Goal: Task Accomplishment & Management: Manage account settings

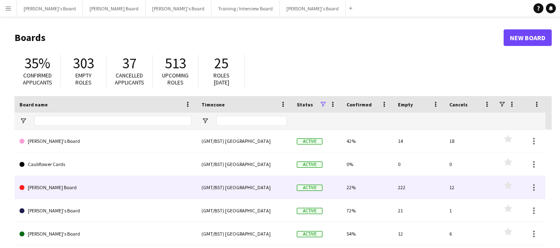
click at [62, 183] on link "[PERSON_NAME] Board" at bounding box center [105, 187] width 172 height 23
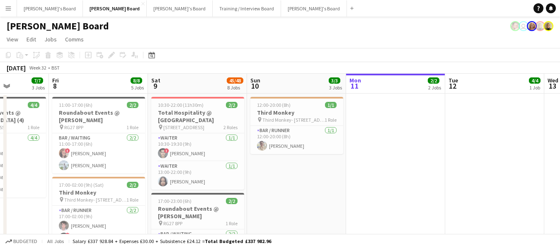
drag, startPoint x: 46, startPoint y: 89, endPoint x: 291, endPoint y: 83, distance: 245.8
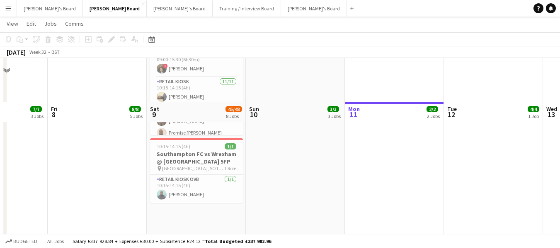
scroll to position [1450, 0]
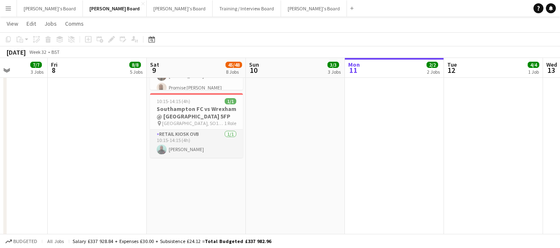
click at [181, 146] on app-card-role "Retail Kiosk OVB 1/1 10:15-14:15 (4h) Yussuf Raheem" at bounding box center [196, 144] width 93 height 28
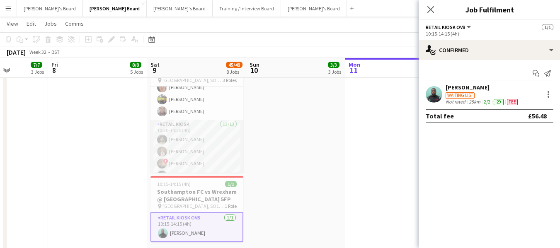
scroll to position [138, 0]
click at [183, 128] on app-card-role "Retail Kiosk 13/13 10:30-14:30 (4h) Milan Sani Joel Easton ! Cillian Ross Iley …" at bounding box center [196, 211] width 93 height 172
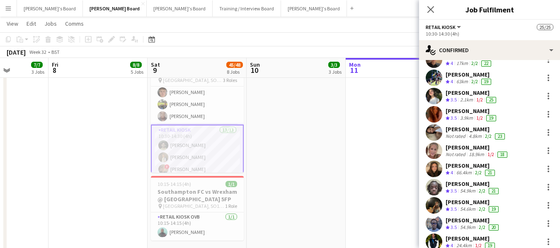
scroll to position [95, 0]
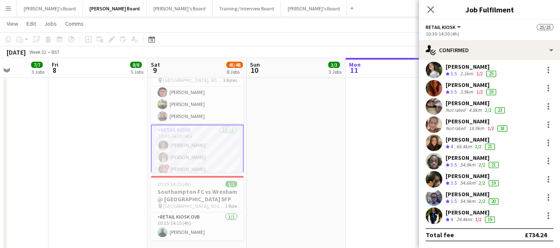
click at [466, 195] on div "[PERSON_NAME]" at bounding box center [472, 194] width 55 height 7
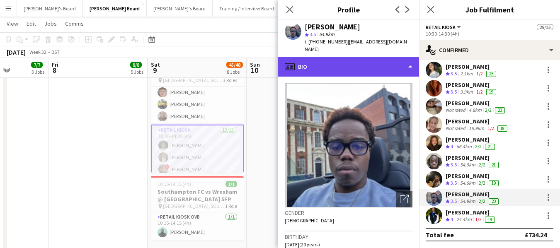
click at [348, 57] on div "profile Bio" at bounding box center [348, 67] width 141 height 20
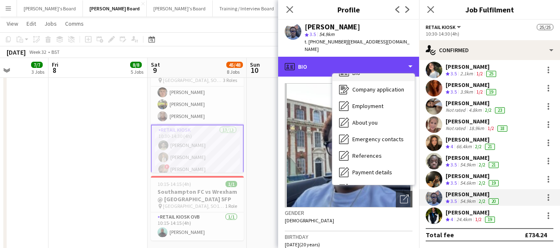
scroll to position [0, 0]
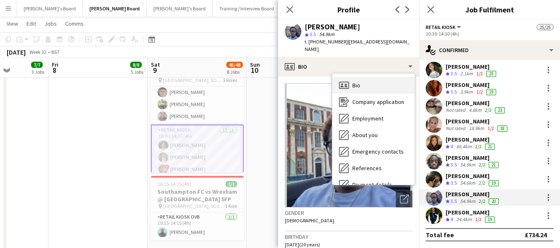
click at [358, 82] on span "Bio" at bounding box center [356, 85] width 8 height 7
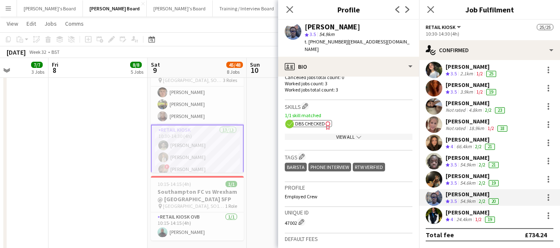
scroll to position [249, 0]
click at [312, 120] on span "DBS Checked" at bounding box center [310, 123] width 30 height 6
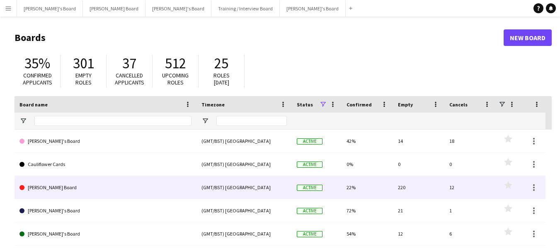
click at [53, 191] on link "[PERSON_NAME] Board" at bounding box center [105, 187] width 172 height 23
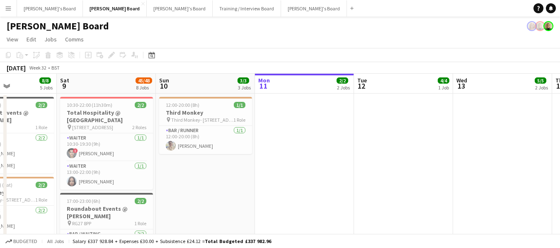
scroll to position [0, 220]
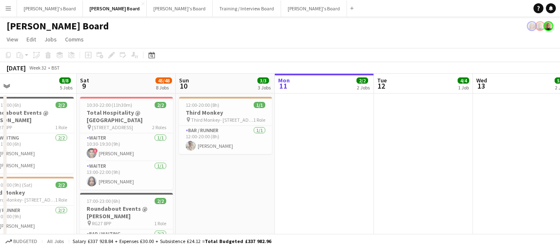
drag, startPoint x: 35, startPoint y: 86, endPoint x: 211, endPoint y: 102, distance: 176.4
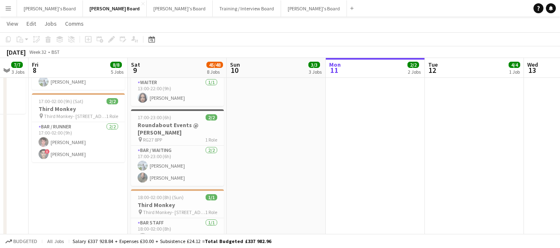
scroll to position [0, 169]
drag, startPoint x: 124, startPoint y: 70, endPoint x: 176, endPoint y: 76, distance: 51.7
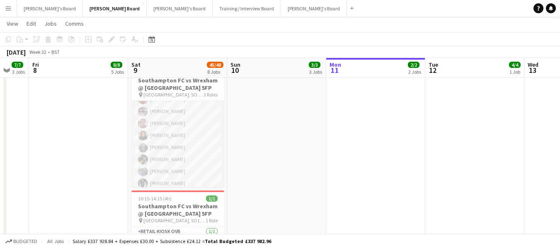
scroll to position [263, 0]
click at [166, 167] on app-card-role "Retail Kiosk 13/13 10:30-14:30 (4h) Milan Sani Joel Easton ! Cillian Ross Iley …" at bounding box center [177, 101] width 93 height 172
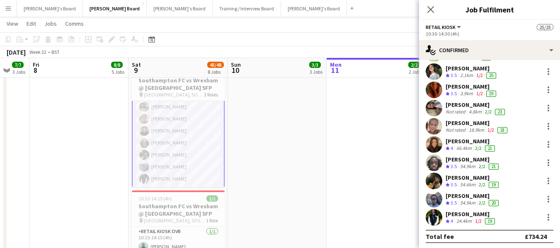
scroll to position [95, 0]
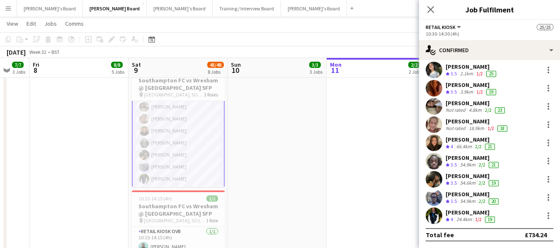
click at [465, 195] on div "[PERSON_NAME]" at bounding box center [472, 194] width 55 height 7
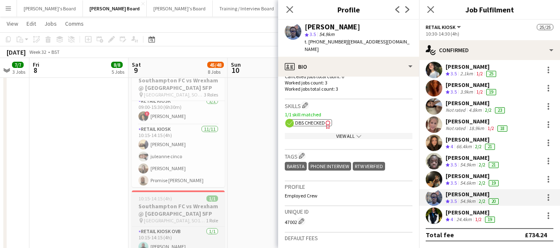
scroll to position [0, 0]
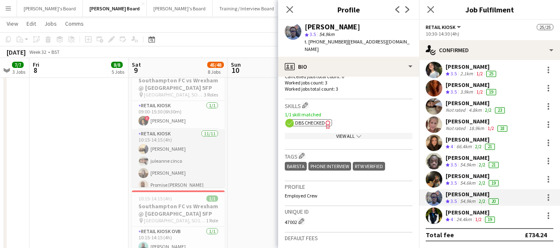
click at [162, 132] on app-card-role "Retail Kiosk [DATE] 10:15-14:15 (4h) [PERSON_NAME] [PERSON_NAME] [PERSON_NAME] …" at bounding box center [178, 203] width 93 height 148
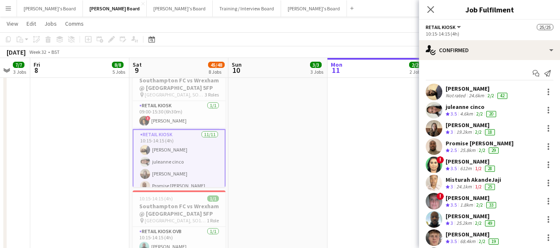
click at [176, 133] on app-card-role "Retail Kiosk [DATE] 10:15-14:15 (4h) [PERSON_NAME] [PERSON_NAME] [PERSON_NAME] …" at bounding box center [179, 204] width 93 height 150
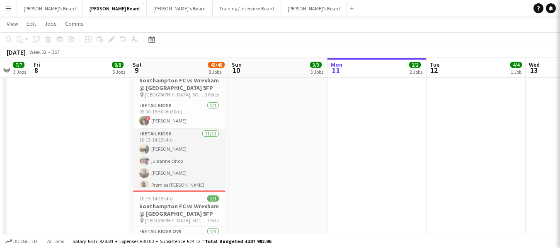
scroll to position [0, 167]
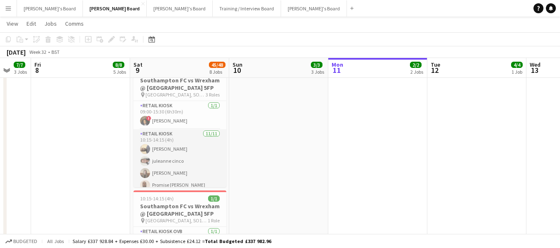
click at [177, 132] on app-card-role "Retail Kiosk [DATE] 10:15-14:15 (4h) [PERSON_NAME] [PERSON_NAME] [PERSON_NAME] …" at bounding box center [179, 203] width 93 height 148
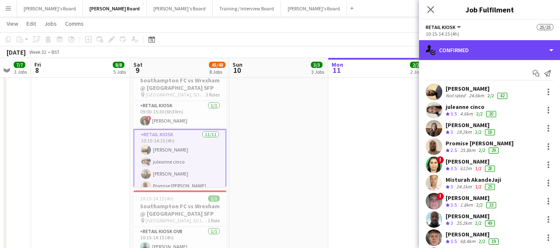
drag, startPoint x: 514, startPoint y: 48, endPoint x: 515, endPoint y: 57, distance: 9.2
click at [513, 48] on div "single-neutral-actions-check-2 Confirmed" at bounding box center [489, 50] width 141 height 20
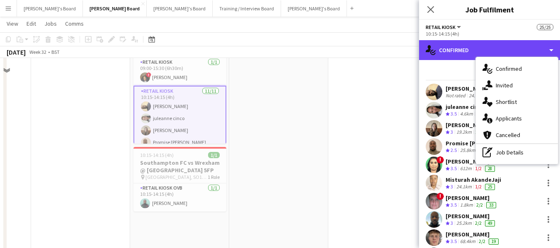
scroll to position [539, 0]
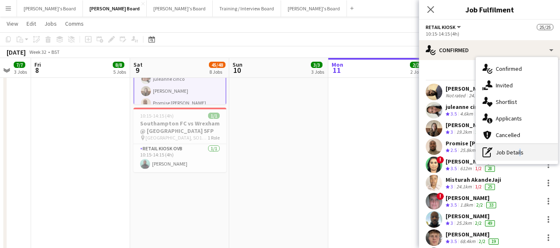
click at [518, 156] on div "pen-write Job Details" at bounding box center [517, 152] width 82 height 17
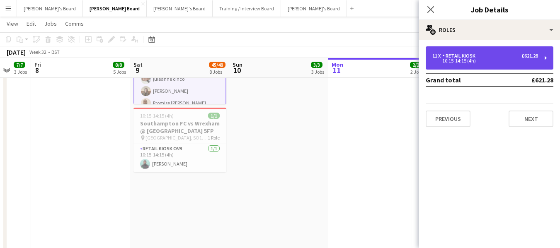
click at [503, 63] on div "10:15-14:15 (4h)" at bounding box center [485, 61] width 106 height 4
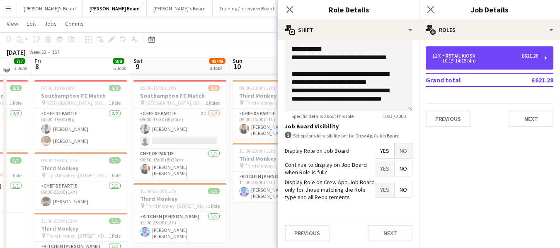
scroll to position [787, 0]
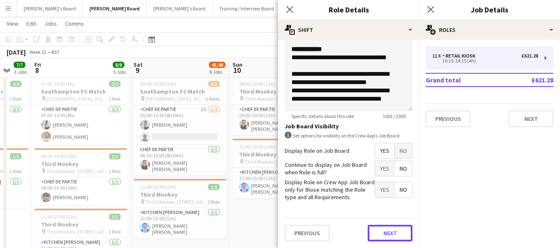
click at [380, 230] on button "Next" at bounding box center [390, 233] width 45 height 17
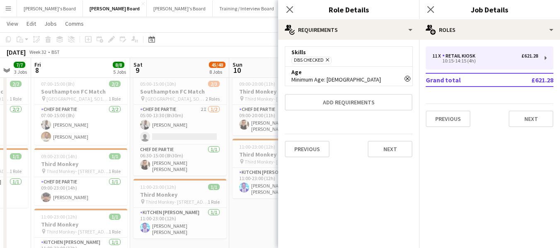
scroll to position [0, 0]
click at [289, 6] on icon "Close pop-in" at bounding box center [290, 9] width 8 height 8
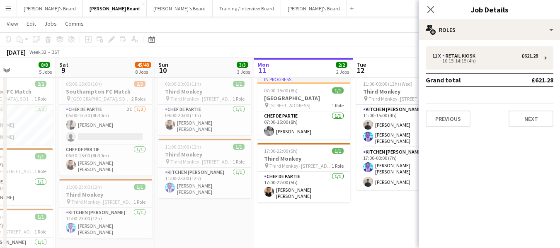
scroll to position [0, 240]
drag, startPoint x: 220, startPoint y: 71, endPoint x: 277, endPoint y: 63, distance: 56.8
click at [292, 69] on div "chevron-right Back of House" at bounding box center [280, 65] width 560 height 13
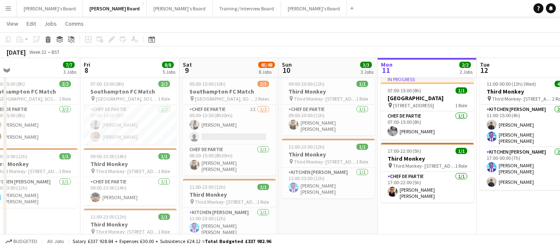
drag, startPoint x: 103, startPoint y: 65, endPoint x: 186, endPoint y: 68, distance: 82.9
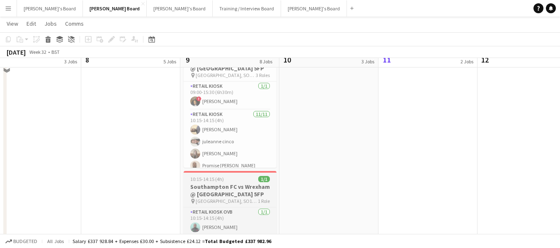
scroll to position [465, 0]
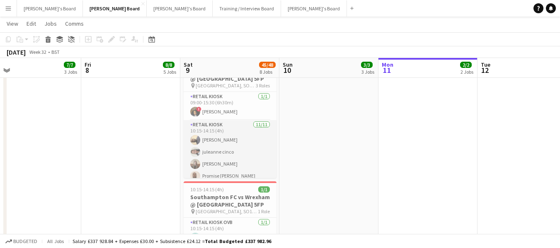
click at [220, 126] on app-card-role "Retail Kiosk [DATE] 10:15-14:15 (4h) [PERSON_NAME] [PERSON_NAME] [PERSON_NAME] …" at bounding box center [230, 194] width 93 height 148
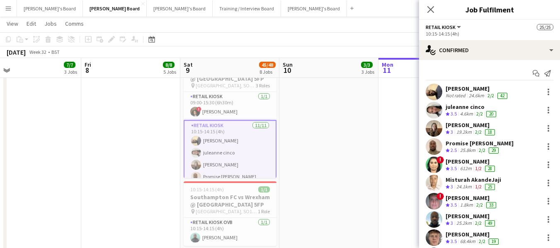
scroll to position [41, 0]
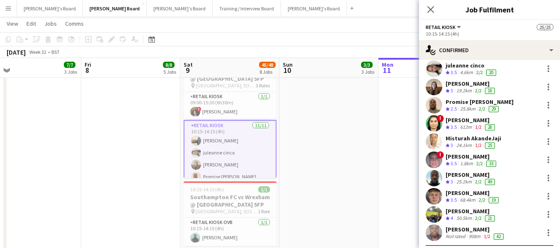
click at [471, 67] on div "juleanne cinco" at bounding box center [471, 65] width 52 height 7
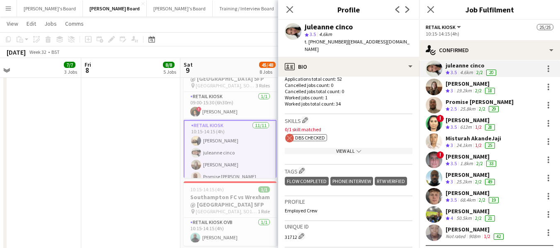
scroll to position [249, 0]
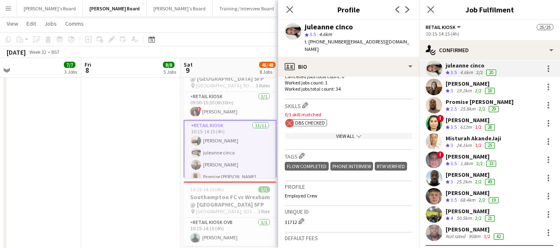
click at [291, 121] on polyline at bounding box center [289, 123] width 5 height 5
click at [312, 111] on p "0/1 skill matched" at bounding box center [349, 114] width 128 height 6
click at [351, 133] on div "View All chevron-down" at bounding box center [349, 136] width 128 height 6
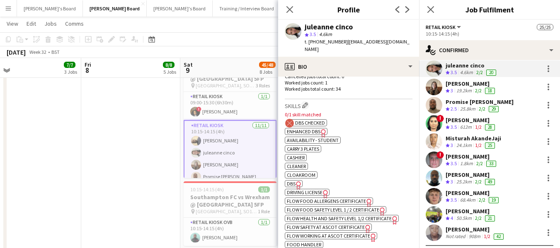
click at [306, 128] on span "Enhanced DBS" at bounding box center [304, 131] width 34 height 6
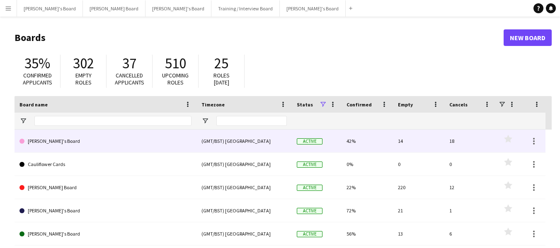
scroll to position [41, 0]
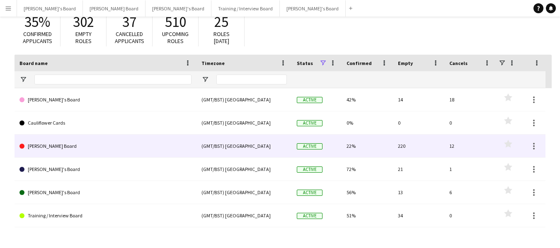
click at [45, 147] on link "[PERSON_NAME] Board" at bounding box center [105, 146] width 172 height 23
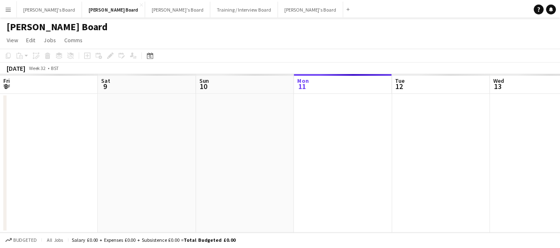
scroll to position [0, 198]
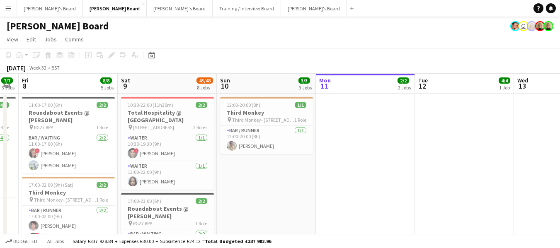
drag, startPoint x: 50, startPoint y: 87, endPoint x: 246, endPoint y: 80, distance: 196.5
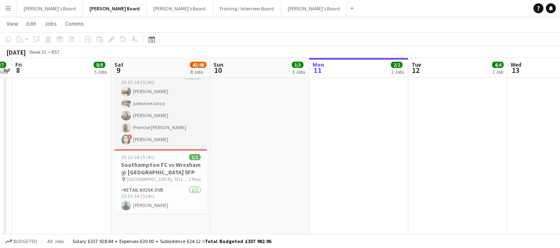
scroll to position [4, 0]
click at [150, 87] on app-card-role "Retail Kiosk 11/11 10:15-14:15 (4h) Abiola Kamoru juleanne cinco Chloe Kirkham …" at bounding box center [160, 158] width 93 height 148
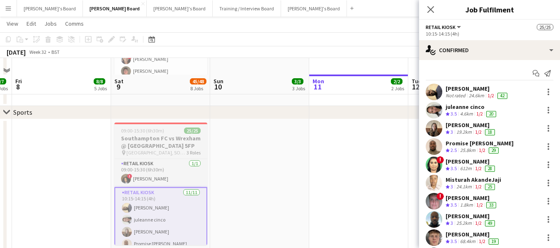
scroll to position [414, 0]
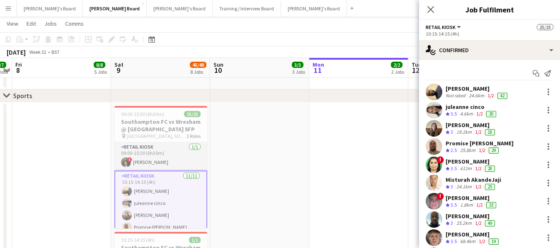
click at [131, 143] on app-card-role "Retail Kiosk 1/1 09:00-15:30 (6h30m) ! Radhika Singh" at bounding box center [160, 157] width 93 height 28
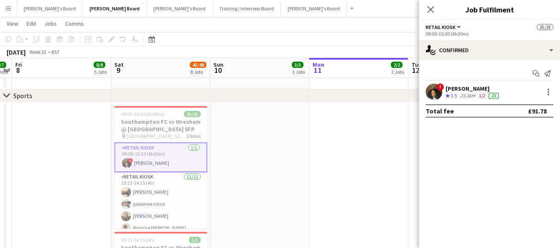
scroll to position [0, 186]
click at [143, 147] on app-card-role "Retail Kiosk 1/1 09:00-15:30 (6h30m) ! Radhika Singh" at bounding box center [161, 158] width 93 height 30
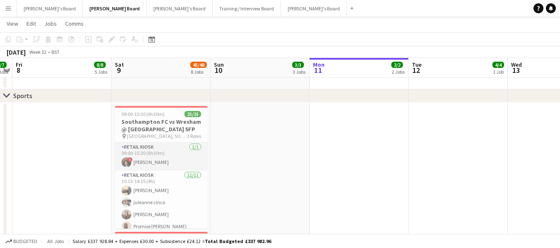
click at [143, 147] on app-card-role "Retail Kiosk 1/1 09:00-15:30 (6h30m) ! Radhika Singh" at bounding box center [161, 157] width 93 height 28
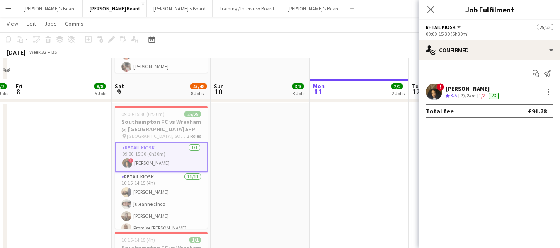
scroll to position [456, 0]
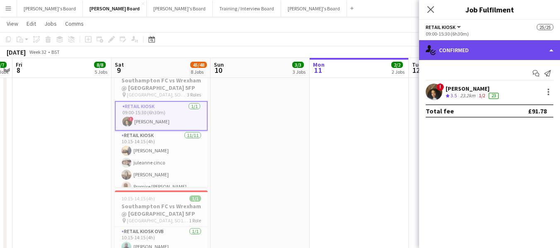
click at [519, 46] on div "single-neutral-actions-check-2 Confirmed" at bounding box center [489, 50] width 141 height 20
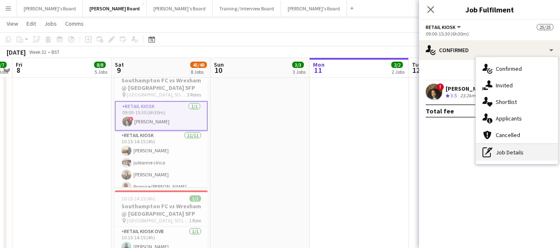
click at [515, 155] on div "pen-write Job Details" at bounding box center [517, 152] width 82 height 17
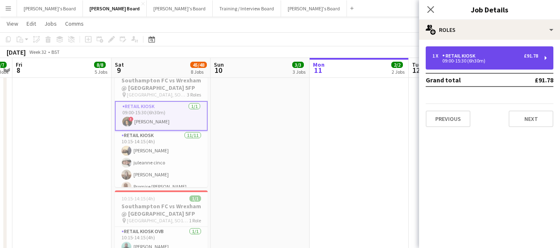
click at [496, 62] on div "09:00-15:30 (6h30m)" at bounding box center [485, 61] width 106 height 4
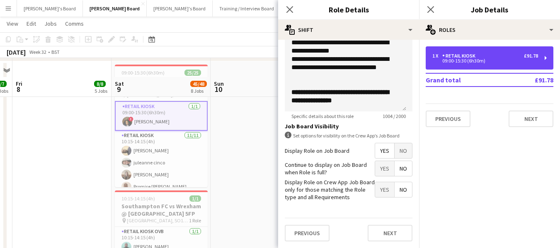
scroll to position [497, 0]
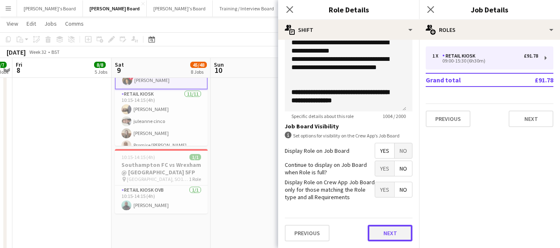
click at [380, 234] on button "Next" at bounding box center [390, 233] width 45 height 17
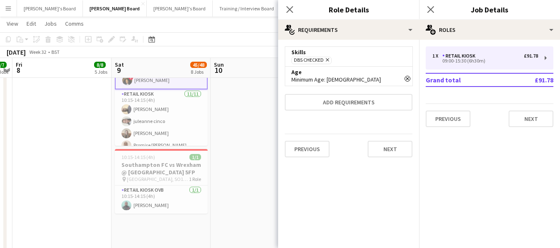
scroll to position [0, 0]
click at [354, 60] on div "DBS Checked Remove" at bounding box center [348, 60] width 114 height 8
click at [361, 60] on div "DBS Checked Remove" at bounding box center [348, 60] width 114 height 8
click at [373, 63] on div "DBS Checked Remove" at bounding box center [348, 60] width 114 height 8
click at [368, 58] on div "DBS Checked Remove" at bounding box center [348, 60] width 114 height 8
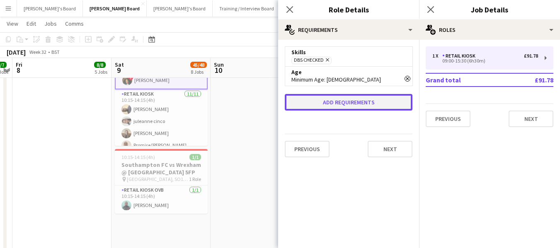
click at [357, 102] on button "Add requirements" at bounding box center [349, 102] width 128 height 17
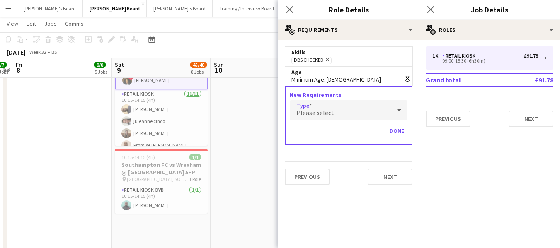
click at [351, 113] on div "Please select" at bounding box center [340, 110] width 101 height 20
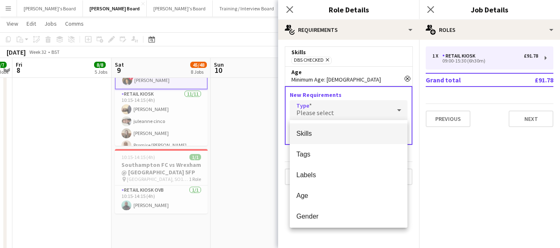
click at [323, 133] on span "Skills" at bounding box center [348, 134] width 104 height 8
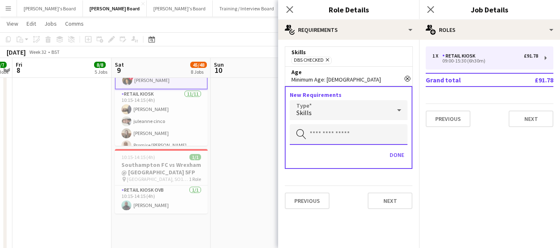
click at [336, 134] on input "text" at bounding box center [349, 134] width 118 height 21
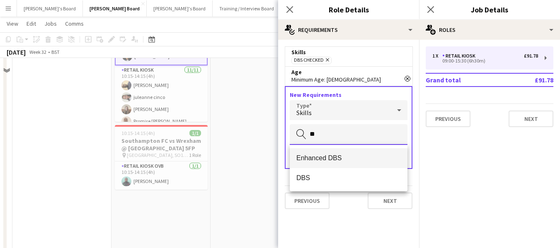
scroll to position [539, 0]
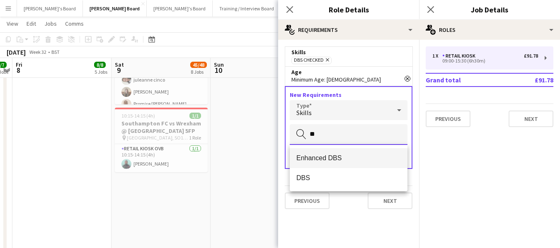
type input "**"
click at [339, 156] on span "Enhanced DBS" at bounding box center [348, 158] width 104 height 8
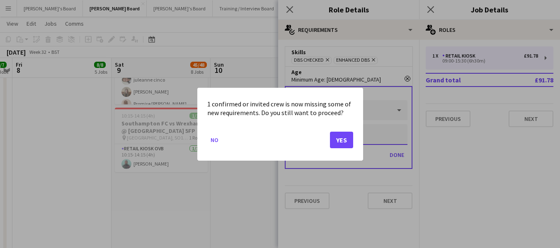
scroll to position [0, 0]
click at [342, 138] on button "Yes" at bounding box center [341, 139] width 23 height 17
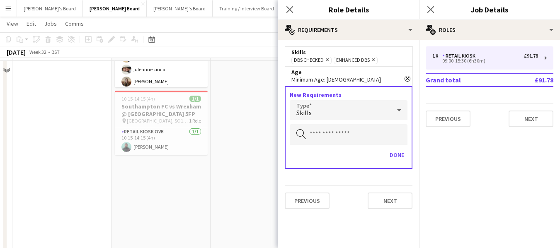
scroll to position [539, 0]
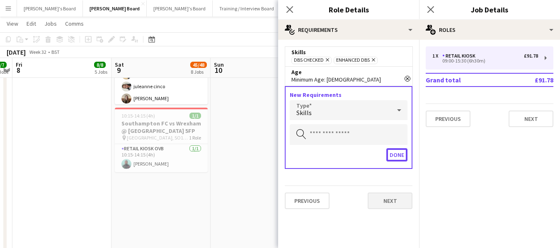
click at [398, 155] on button "Done" at bounding box center [396, 154] width 21 height 13
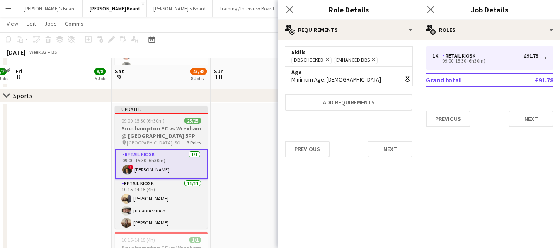
scroll to position [456, 0]
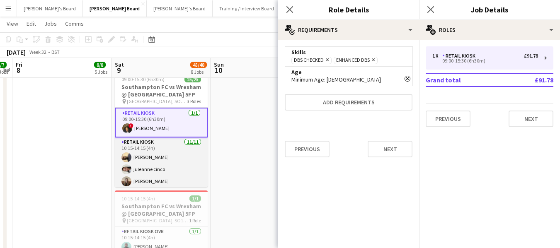
click at [150, 144] on app-card-role "Retail Kiosk 11/11 10:15-14:15 (4h) Abiola Kamoru juleanne cinco Chloe Kirkham …" at bounding box center [161, 212] width 93 height 148
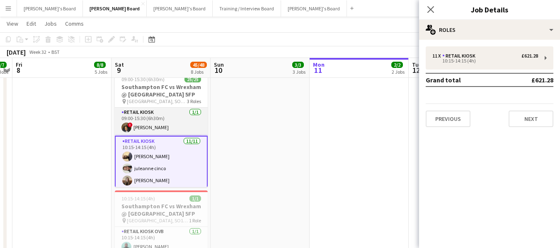
click at [151, 127] on app-card-role "Retail Kiosk 1/1 09:00-15:30 (6h30m) ! Radhika Singh" at bounding box center [161, 122] width 93 height 28
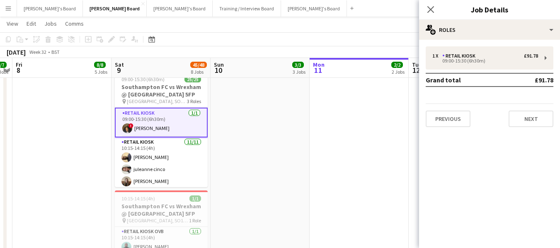
click at [151, 112] on app-card-role "Retail Kiosk 1/1 09:00-15:30 (6h30m) ! Radhika Singh" at bounding box center [161, 123] width 93 height 30
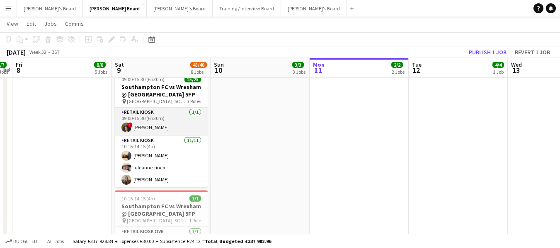
click at [151, 112] on app-card-role "Retail Kiosk 1/1 09:00-15:30 (6h30m) ! Radhika Singh" at bounding box center [161, 122] width 93 height 28
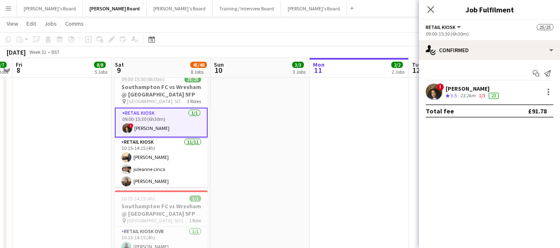
click at [347, 41] on app-toolbar "Copy Paste Paste Ctrl+V Paste with crew Ctrl+Shift+V Paste linked Job Delete Gr…" at bounding box center [280, 39] width 560 height 14
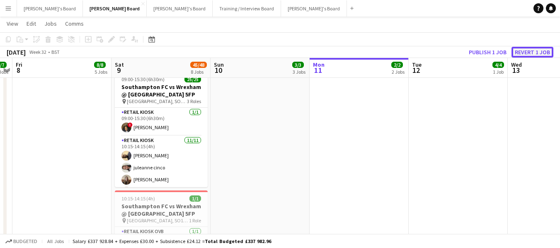
click at [537, 54] on button "Revert 1 job" at bounding box center [532, 52] width 42 height 11
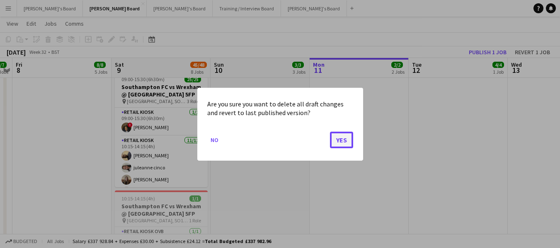
click at [339, 136] on button "Yes" at bounding box center [341, 139] width 23 height 17
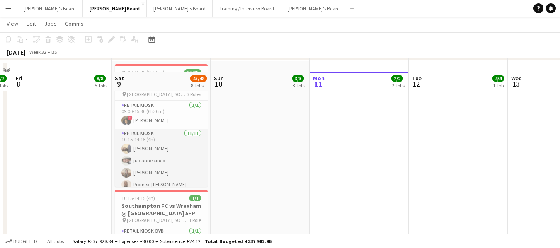
scroll to position [456, 0]
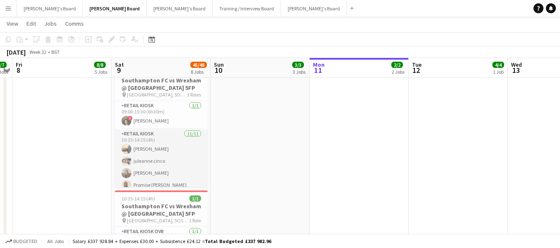
click at [149, 136] on app-card-role "Retail Kiosk 11/11 10:15-14:15 (4h) Abiola Kamoru juleanne cinco Chloe Kirkham …" at bounding box center [161, 203] width 93 height 148
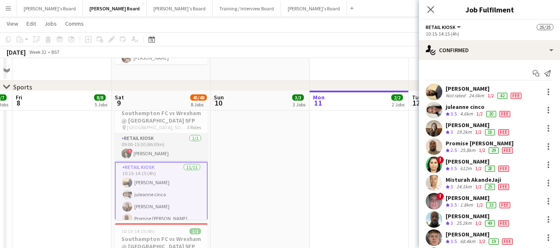
scroll to position [373, 0]
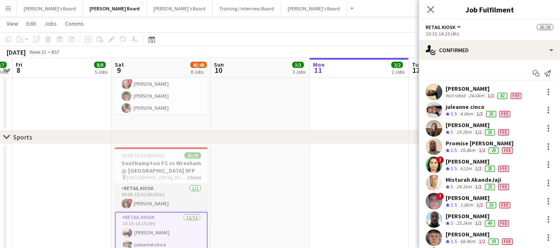
click at [157, 205] on app-card-role "Retail Kiosk 1/1 09:00-15:30 (6h30m) ! Radhika Singh" at bounding box center [161, 198] width 93 height 28
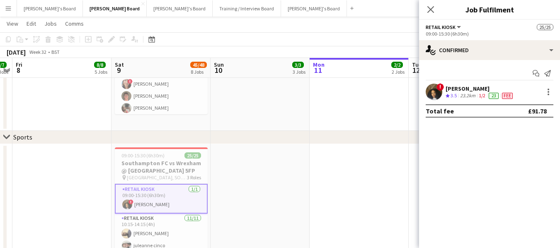
click at [458, 89] on div "[PERSON_NAME]" at bounding box center [479, 88] width 69 height 7
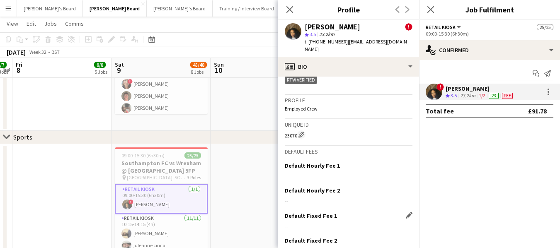
scroll to position [303, 0]
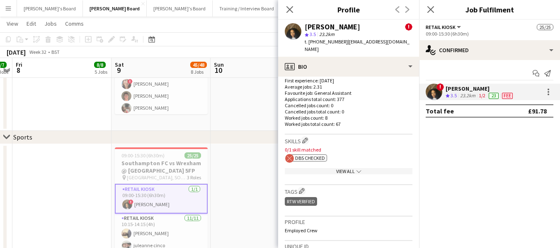
click at [349, 171] on div "View All chevron-down" at bounding box center [349, 171] width 128 height 6
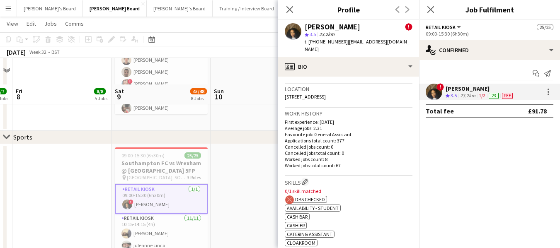
scroll to position [414, 0]
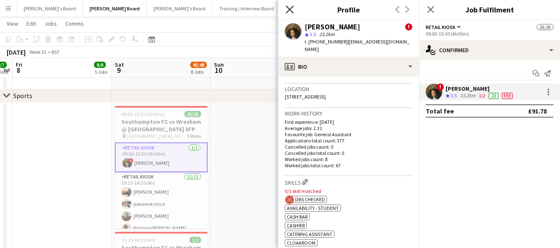
click at [289, 7] on icon "Close pop-in" at bounding box center [290, 9] width 8 height 8
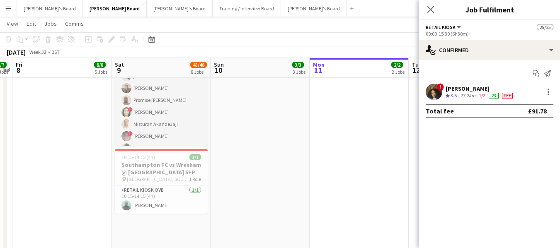
scroll to position [16, 0]
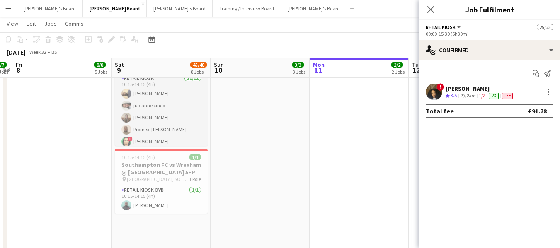
click at [167, 131] on app-card-role "Retail Kiosk 11/11 10:15-14:15 (4h) Abiola Kamoru juleanne cinco Chloe Kirkham …" at bounding box center [161, 148] width 93 height 148
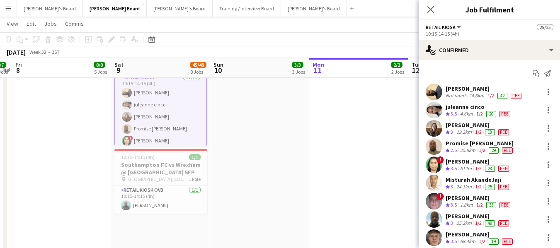
scroll to position [15, 0]
click at [472, 143] on div "Promise [PERSON_NAME]" at bounding box center [479, 143] width 69 height 7
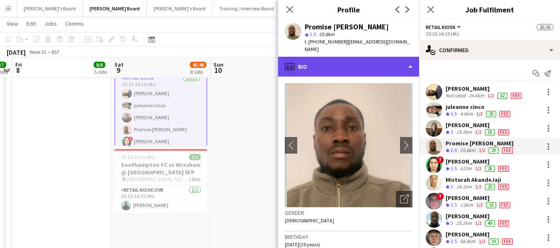
click at [334, 67] on div "profile Bio" at bounding box center [348, 67] width 141 height 20
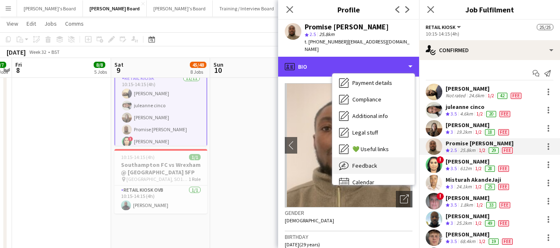
scroll to position [124, 0]
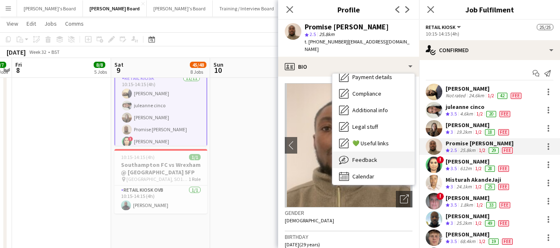
click at [373, 158] on span "Feedback" at bounding box center [364, 159] width 25 height 7
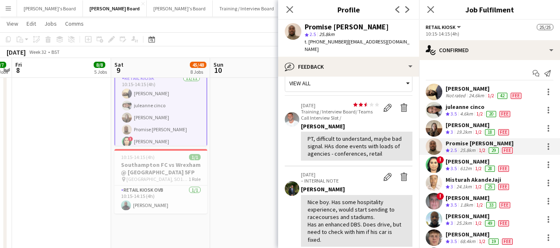
scroll to position [0, 0]
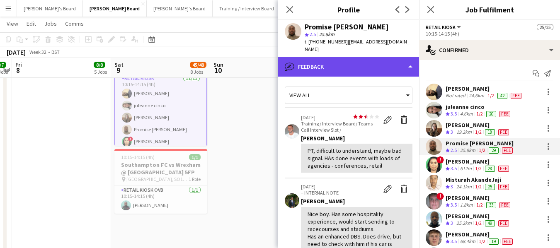
click at [334, 62] on div "bubble-pencil Feedback" at bounding box center [348, 67] width 141 height 20
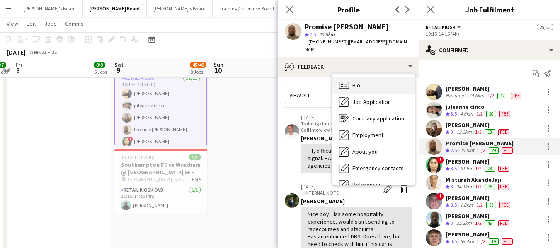
click at [352, 82] on div "Bio Bio" at bounding box center [373, 85] width 82 height 17
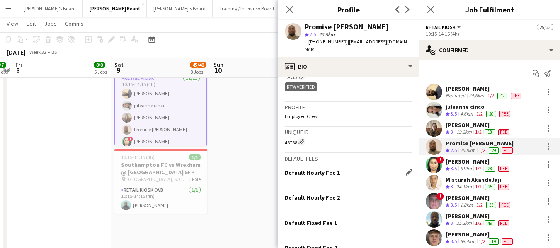
scroll to position [249, 0]
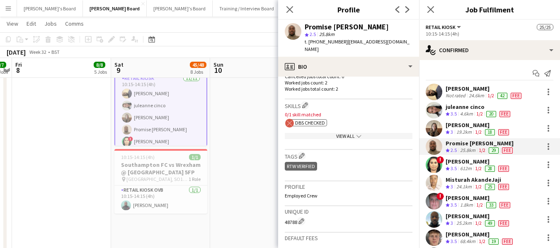
click at [348, 135] on div "View All chevron-down" at bounding box center [349, 136] width 128 height 6
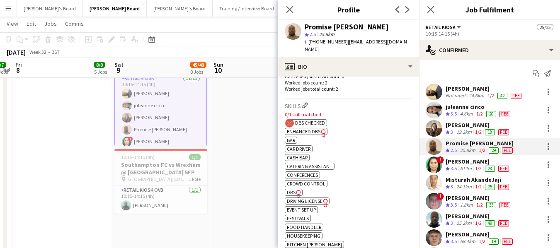
click at [311, 132] on span "Enhanced DBS" at bounding box center [304, 131] width 34 height 6
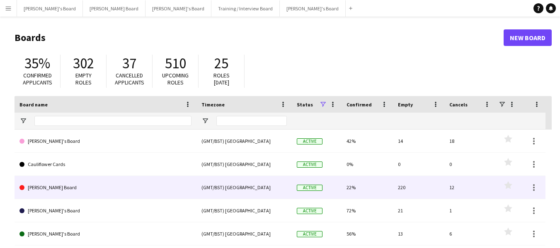
click at [35, 187] on link "[PERSON_NAME] Board" at bounding box center [105, 187] width 172 height 23
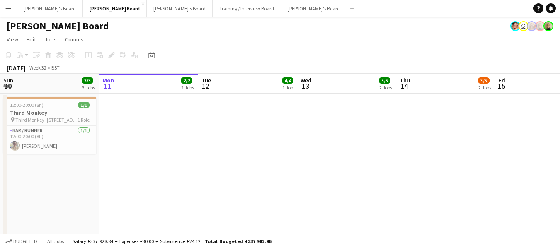
scroll to position [0, 207]
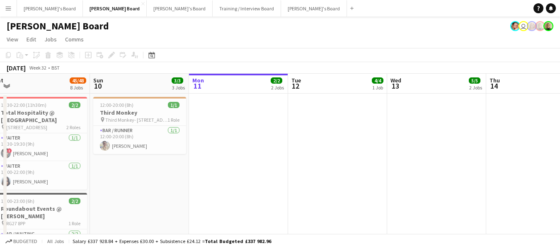
drag, startPoint x: 38, startPoint y: 81, endPoint x: 276, endPoint y: 59, distance: 239.3
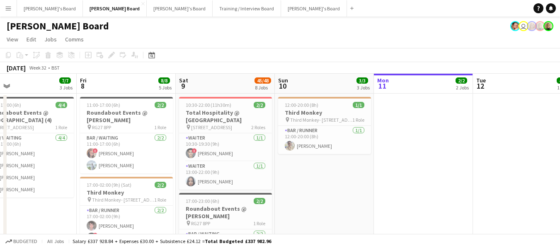
drag, startPoint x: 44, startPoint y: 85, endPoint x: 212, endPoint y: 92, distance: 168.0
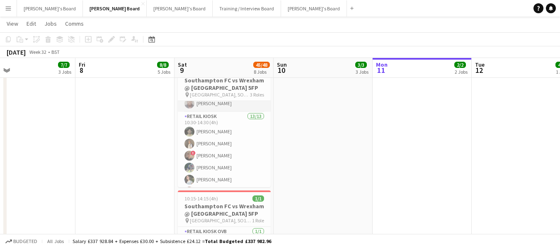
scroll to position [207, 0]
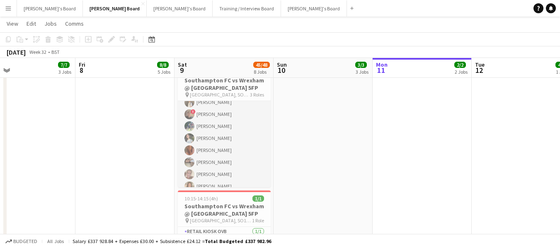
click at [220, 142] on app-card-role "Retail Kiosk 13/13 10:30-14:30 (4h) Milan Sani Joel Easton ! Cillian Ross Iley …" at bounding box center [224, 156] width 93 height 172
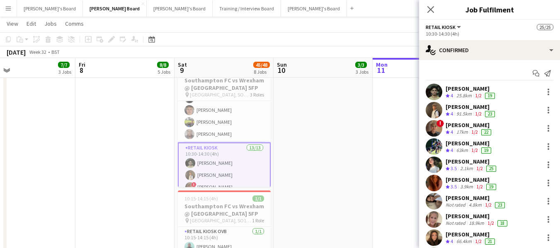
scroll to position [125, 0]
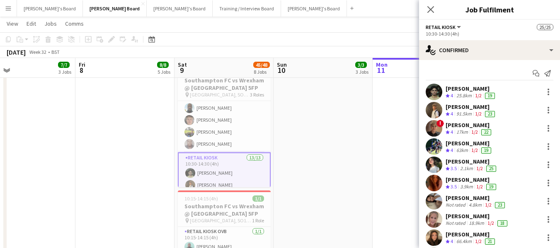
click at [206, 156] on app-card-role "Retail Kiosk 13/13 10:30-14:30 (4h) Milan Sani Joel Easton ! Cillian Ross Iley …" at bounding box center [224, 239] width 93 height 174
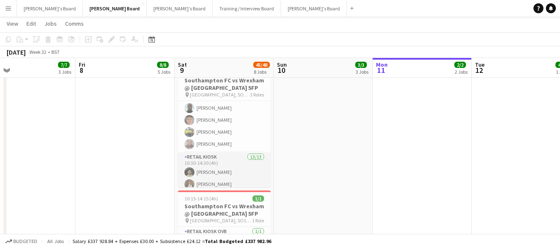
click at [209, 157] on app-card-role "Retail Kiosk 13/13 10:30-14:30 (4h) Milan Sani Joel Easton ! Cillian Ross Iley …" at bounding box center [224, 238] width 93 height 172
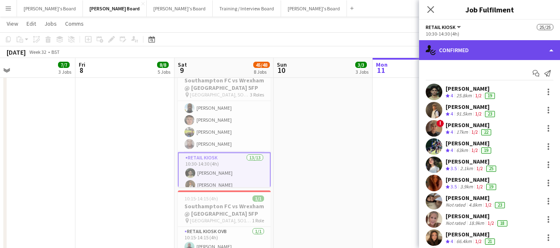
click at [508, 47] on div "single-neutral-actions-check-2 Confirmed" at bounding box center [489, 50] width 141 height 20
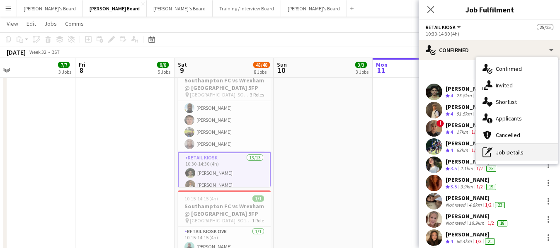
click at [513, 151] on div "pen-write Job Details" at bounding box center [517, 152] width 82 height 17
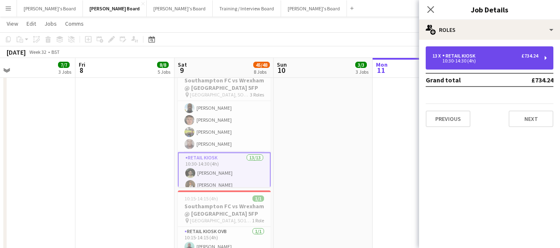
click at [501, 58] on div "13 x Retail Kiosk £734.24" at bounding box center [485, 56] width 106 height 6
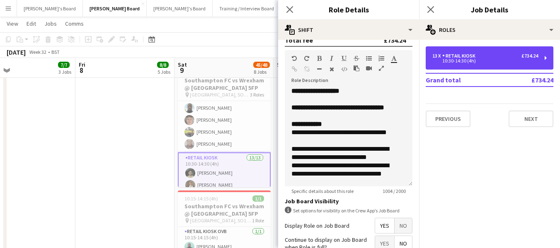
scroll to position [313, 0]
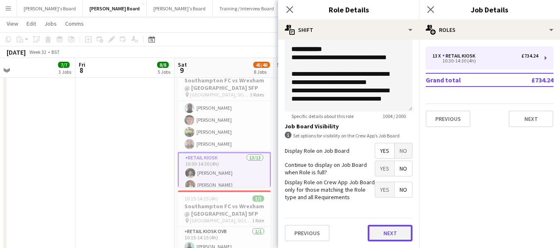
click at [385, 230] on button "Next" at bounding box center [390, 233] width 45 height 17
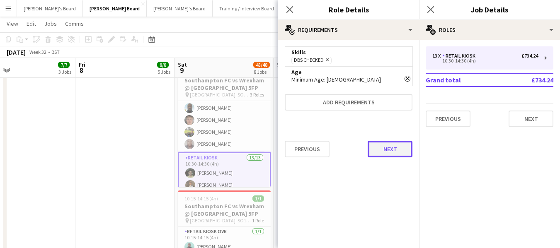
click at [390, 152] on button "Next" at bounding box center [390, 149] width 45 height 17
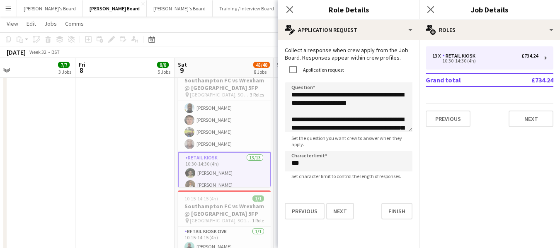
click at [263, 28] on app-page-menu "View Day view expanded Day view collapsed Month view Date picker Jump to today …" at bounding box center [280, 25] width 560 height 16
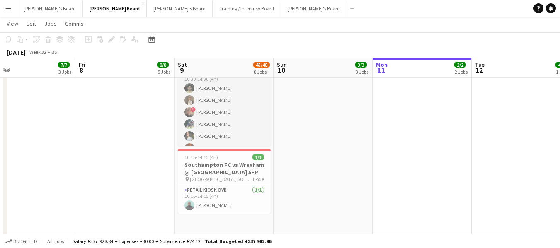
scroll to position [176, 0]
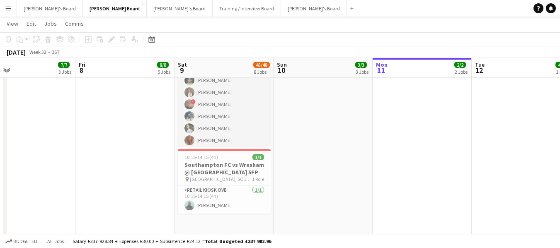
click at [224, 126] on app-card-role "Retail Kiosk 13/13 10:30-14:30 (4h) [PERSON_NAME] [PERSON_NAME] ! [PERSON_NAME]…" at bounding box center [224, 146] width 93 height 172
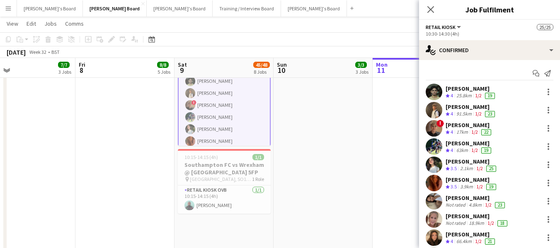
click at [467, 165] on div "[PERSON_NAME]" at bounding box center [471, 161] width 52 height 7
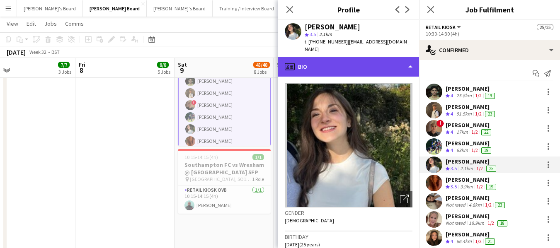
click at [362, 63] on div "profile Bio" at bounding box center [348, 67] width 141 height 20
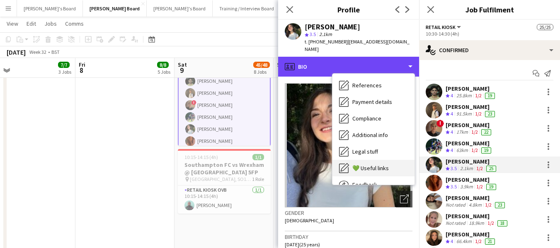
scroll to position [111, 0]
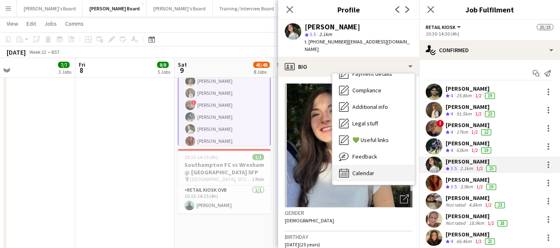
click at [363, 169] on span "Calendar" at bounding box center [363, 172] width 22 height 7
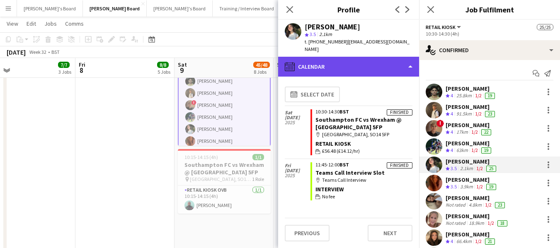
click at [368, 57] on div "calendar-full Calendar" at bounding box center [348, 67] width 141 height 20
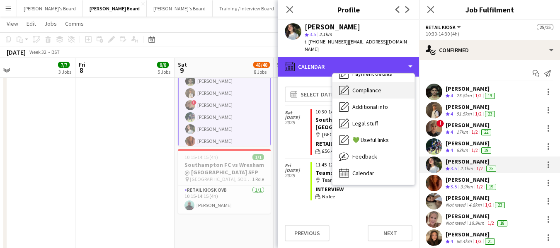
scroll to position [0, 0]
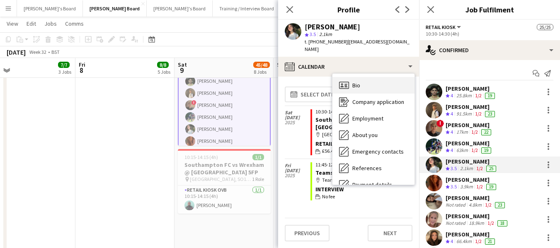
click at [374, 77] on div "Bio Bio" at bounding box center [373, 85] width 82 height 17
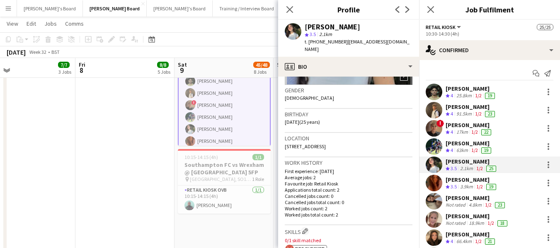
scroll to position [166, 0]
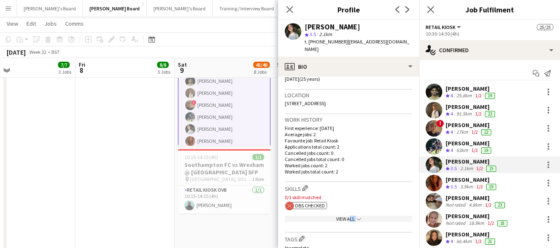
click at [347, 223] on app-show-more-section "View All chevron-down" at bounding box center [349, 217] width 128 height 16
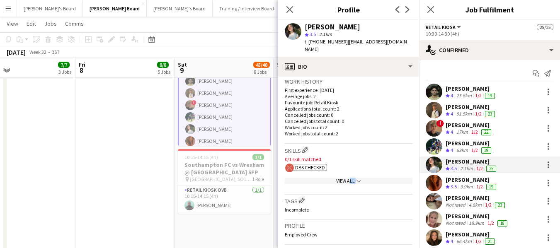
scroll to position [249, 0]
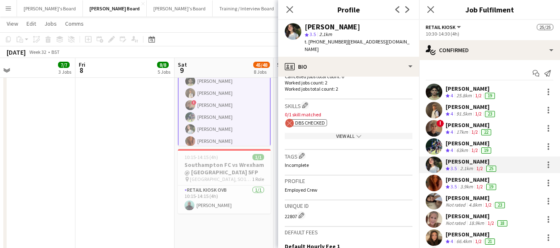
click at [339, 136] on div "View All chevron-down" at bounding box center [349, 136] width 128 height 6
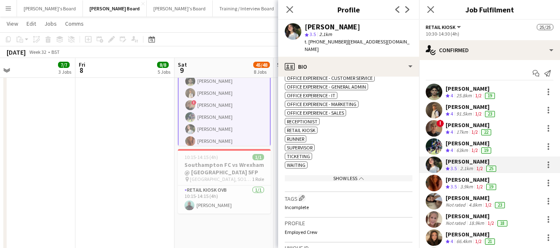
scroll to position [497, 0]
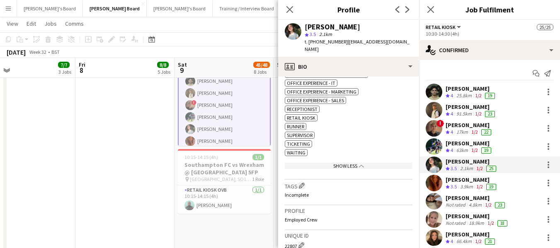
click at [464, 217] on div "[PERSON_NAME]" at bounding box center [476, 216] width 63 height 7
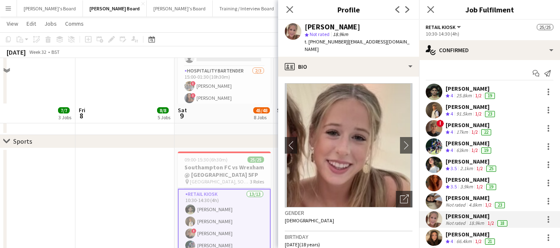
scroll to position [331, 0]
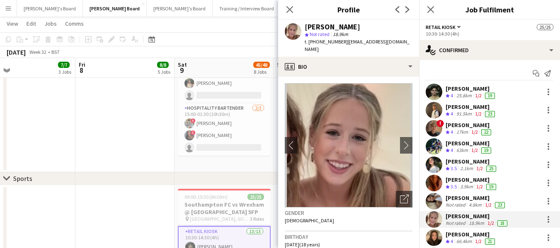
drag, startPoint x: 249, startPoint y: 32, endPoint x: 256, endPoint y: 25, distance: 10.3
click at [251, 29] on app-page-menu "View Day view expanded Day view collapsed Month view Date picker Jump to today …" at bounding box center [280, 25] width 560 height 16
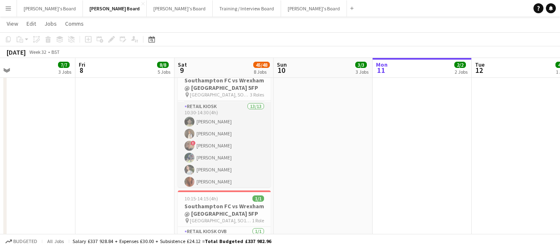
scroll to position [217, 0]
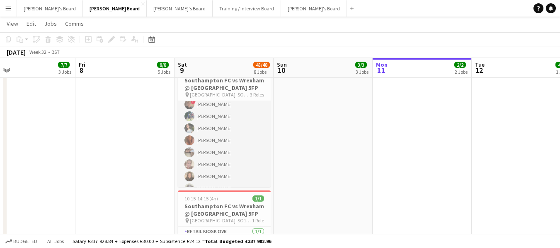
click at [217, 141] on app-card-role "Retail Kiosk 13/13 10:30-14:30 (4h) [PERSON_NAME] [PERSON_NAME] ! [PERSON_NAME]…" at bounding box center [224, 146] width 93 height 172
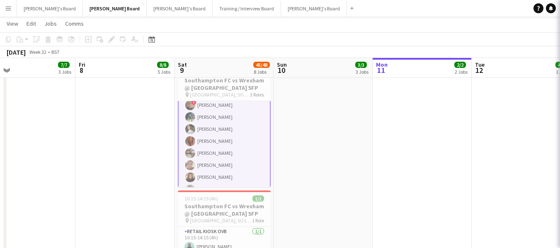
scroll to position [218, 0]
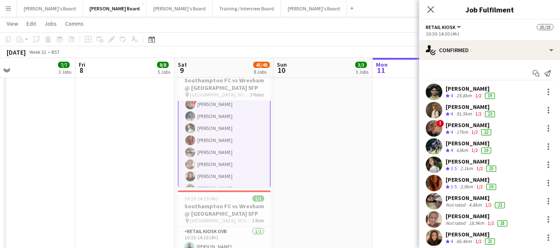
click at [468, 126] on div "[PERSON_NAME]" at bounding box center [468, 124] width 47 height 7
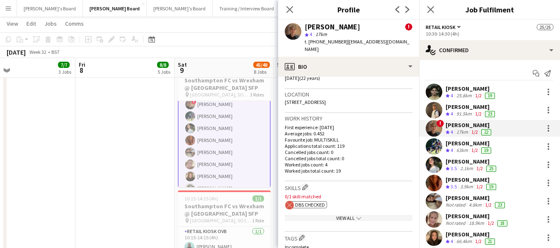
scroll to position [290, 0]
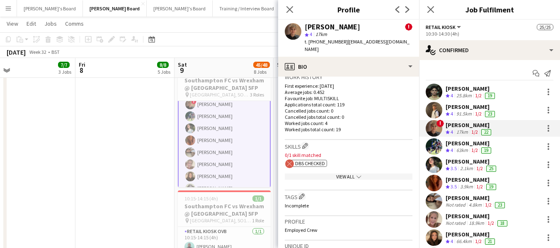
click at [310, 165] on span "DBS Checked" at bounding box center [310, 163] width 30 height 6
click at [295, 165] on app-spec-pill "ok-circled2 background Layer 1 cross-circle-red background Layer 1 DBS Checked …" at bounding box center [308, 163] width 37 height 7
click at [343, 178] on div "View All chevron-down" at bounding box center [349, 177] width 128 height 6
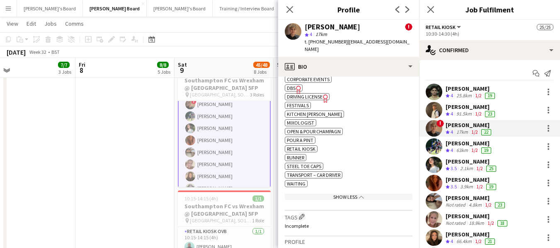
scroll to position [456, 0]
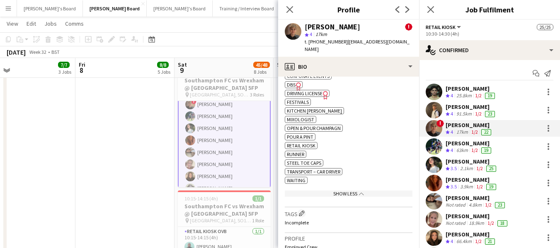
click at [291, 83] on span "DBS" at bounding box center [291, 85] width 9 height 6
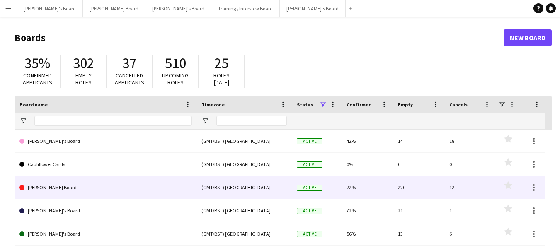
click at [47, 188] on link "[PERSON_NAME] Board" at bounding box center [105, 187] width 172 height 23
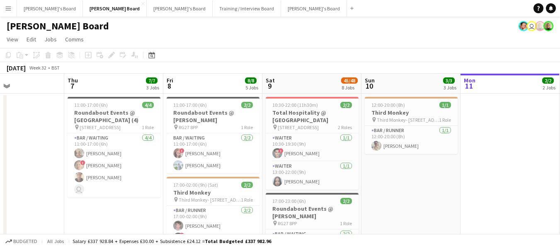
drag, startPoint x: 73, startPoint y: 84, endPoint x: 406, endPoint y: 85, distance: 334.0
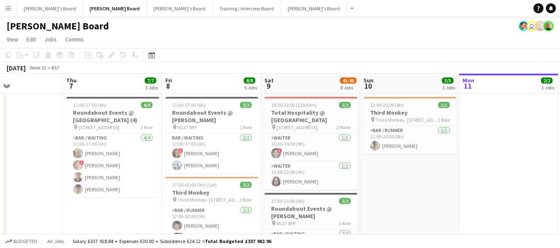
scroll to position [0, 264]
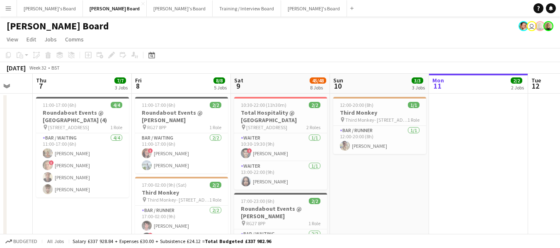
drag, startPoint x: 123, startPoint y: 58, endPoint x: 212, endPoint y: 87, distance: 93.4
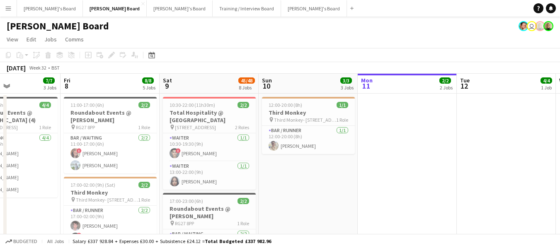
scroll to position [0, 361]
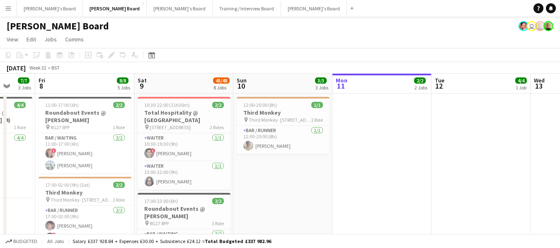
drag, startPoint x: 203, startPoint y: 86, endPoint x: 118, endPoint y: 73, distance: 86.3
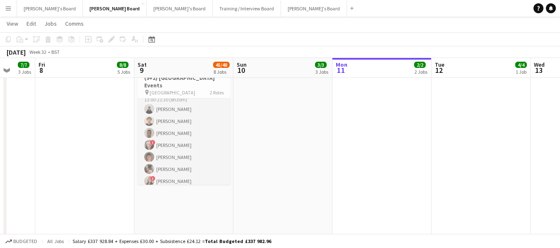
scroll to position [0, 0]
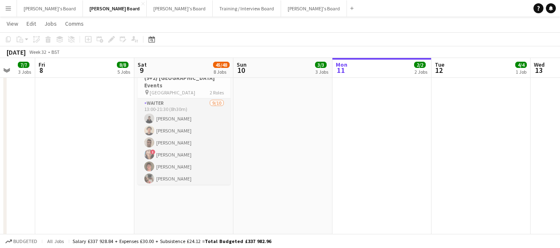
click at [165, 104] on app-card-role "Waiter [DATE] 13:00-21:30 (8h30m) [PERSON_NAME] [PERSON_NAME] [PERSON_NAME] ! […" at bounding box center [184, 167] width 93 height 136
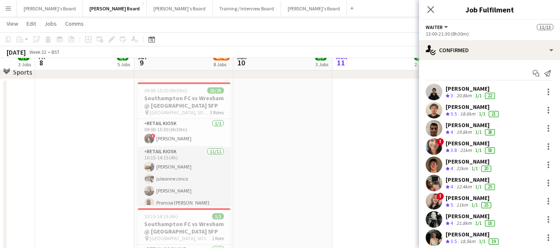
scroll to position [1326, 0]
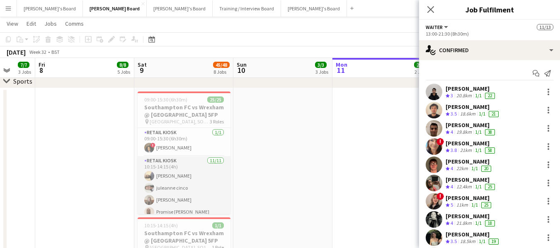
click at [168, 162] on app-card-role "Retail Kiosk [DATE] 10:15-14:15 (4h) [PERSON_NAME] [PERSON_NAME] [PERSON_NAME] …" at bounding box center [184, 230] width 93 height 148
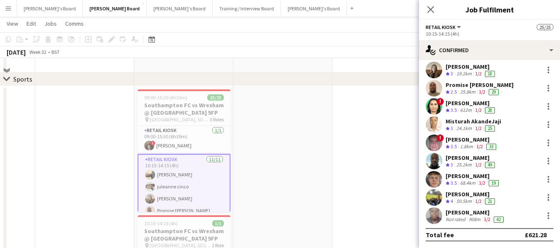
scroll to position [1367, 0]
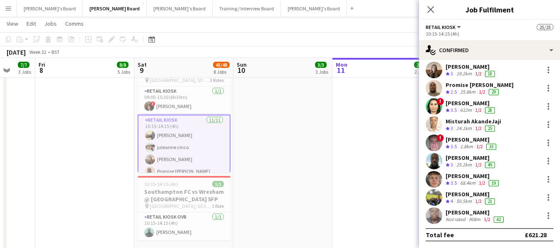
click at [160, 120] on app-card-role "Retail Kiosk [DATE] 10:15-14:15 (4h) [PERSON_NAME] [PERSON_NAME] [PERSON_NAME] …" at bounding box center [184, 190] width 93 height 150
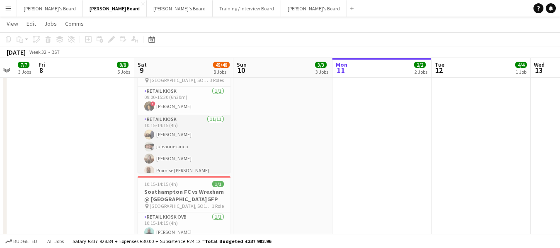
click at [172, 117] on app-card-role "Retail Kiosk [DATE] 10:15-14:15 (4h) [PERSON_NAME] [PERSON_NAME] [PERSON_NAME] …" at bounding box center [184, 189] width 93 height 148
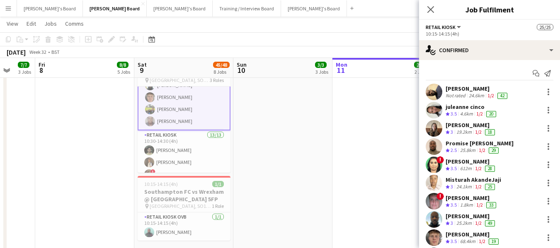
scroll to position [124, 0]
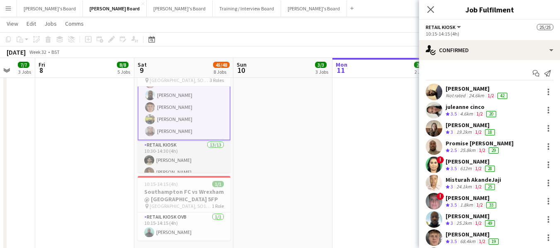
drag, startPoint x: 161, startPoint y: 143, endPoint x: 167, endPoint y: 144, distance: 5.9
click at [161, 142] on app-card-role "Retail Kiosk 13/13 10:30-14:30 (4h) [PERSON_NAME] [PERSON_NAME] ! [PERSON_NAME]…" at bounding box center [184, 226] width 93 height 172
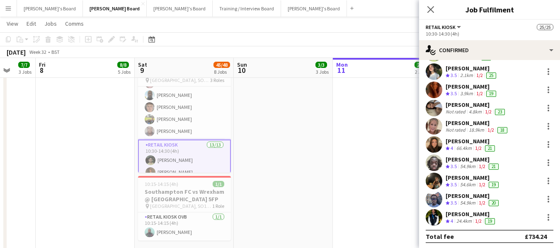
scroll to position [95, 0]
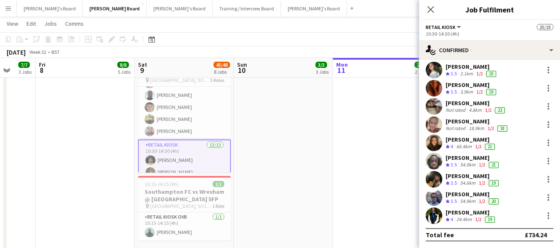
click at [463, 156] on div "[PERSON_NAME]" at bounding box center [472, 157] width 55 height 7
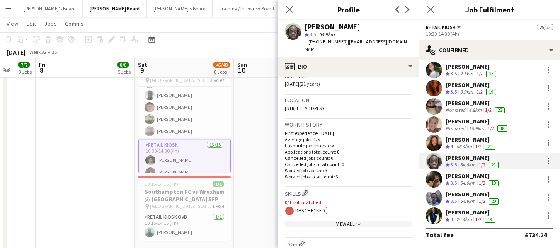
scroll to position [207, 0]
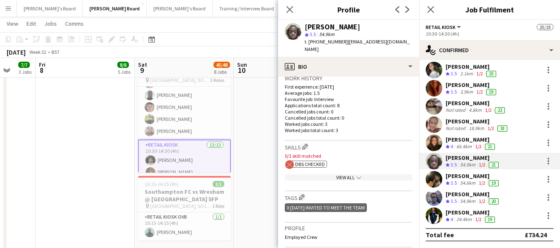
click at [307, 161] on span "DBS Checked" at bounding box center [310, 164] width 30 height 6
click at [347, 174] on div "View All chevron-down" at bounding box center [349, 177] width 128 height 6
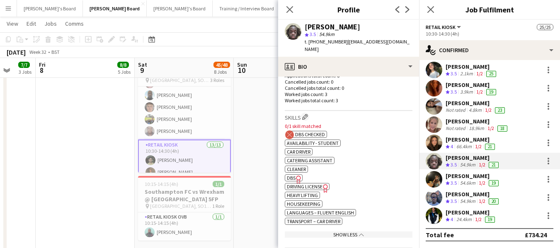
scroll to position [249, 0]
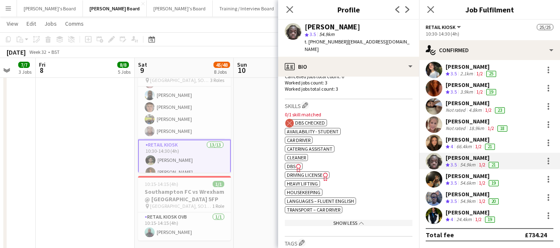
click at [290, 163] on span "DBS" at bounding box center [291, 166] width 9 height 6
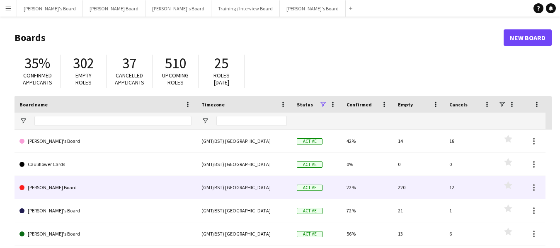
click at [54, 187] on link "[PERSON_NAME] Board" at bounding box center [105, 187] width 172 height 23
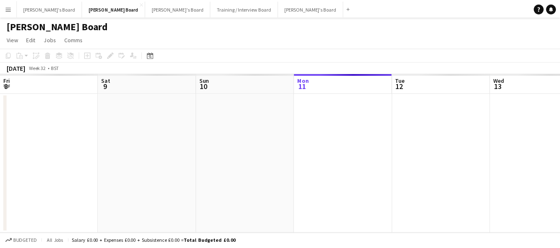
scroll to position [0, 198]
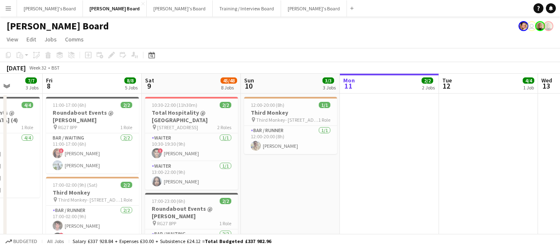
drag, startPoint x: 37, startPoint y: 82, endPoint x: 261, endPoint y: 83, distance: 224.6
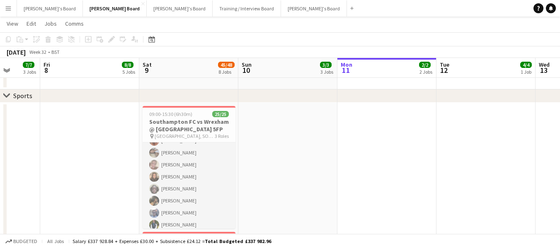
scroll to position [263, 0]
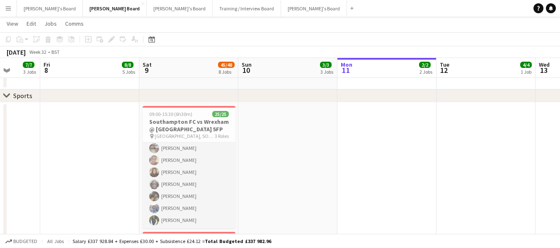
click at [191, 209] on app-card-role "Retail Kiosk 13/13 10:30-14:30 (4h) Milan Sani Joel Easton ! Cillian Ross Iley …" at bounding box center [189, 142] width 93 height 172
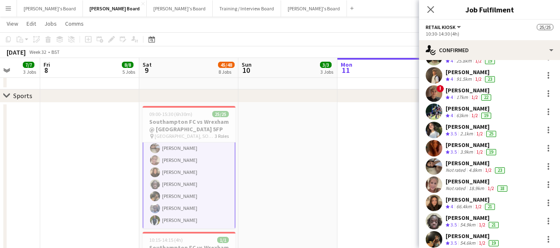
scroll to position [83, 0]
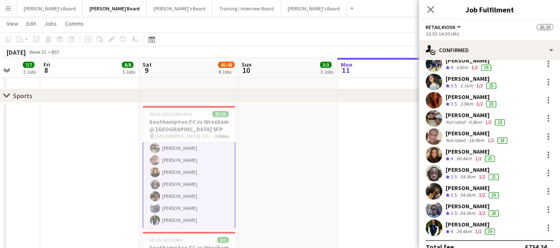
click at [456, 204] on div "[PERSON_NAME]" at bounding box center [472, 206] width 55 height 7
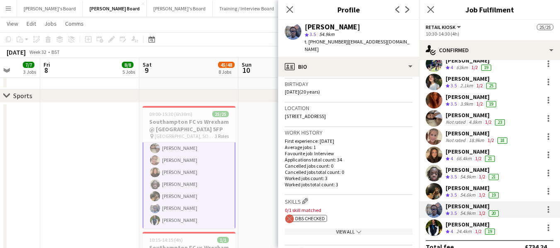
scroll to position [166, 0]
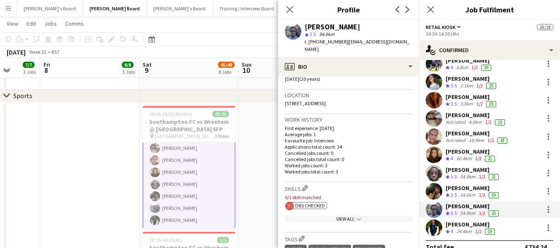
click at [351, 216] on div "View All chevron-down" at bounding box center [349, 219] width 128 height 6
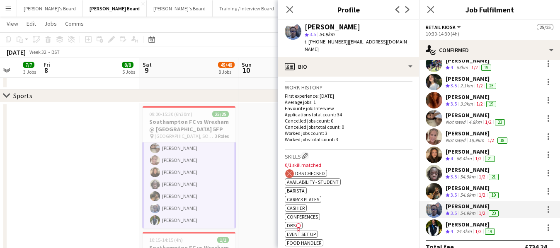
scroll to position [207, 0]
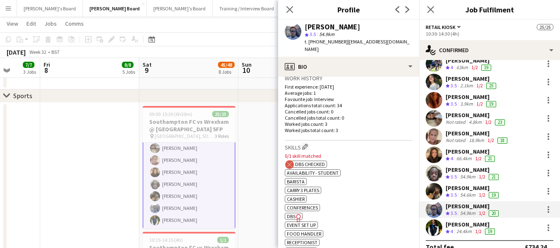
click at [288, 213] on span "DBS" at bounding box center [291, 216] width 9 height 6
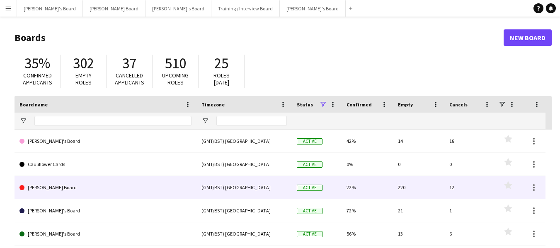
click at [41, 183] on link "[PERSON_NAME] Board" at bounding box center [105, 187] width 172 height 23
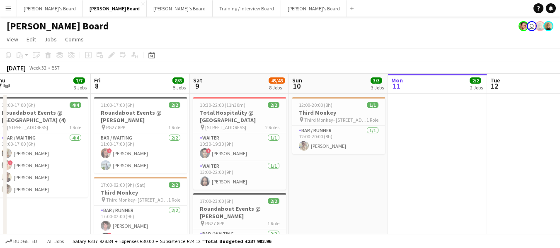
scroll to position [0, 246]
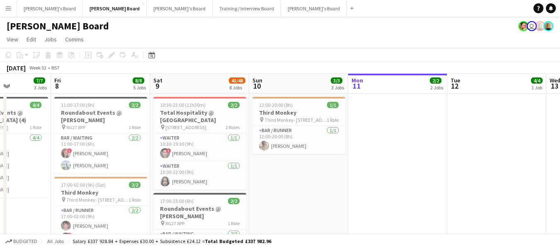
drag, startPoint x: 48, startPoint y: 81, endPoint x: 297, endPoint y: 88, distance: 249.1
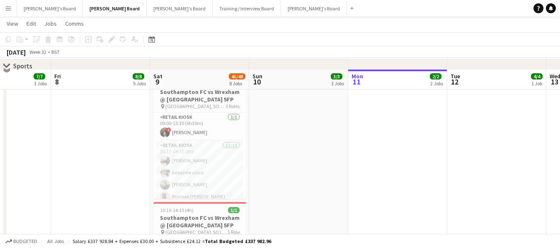
scroll to position [456, 0]
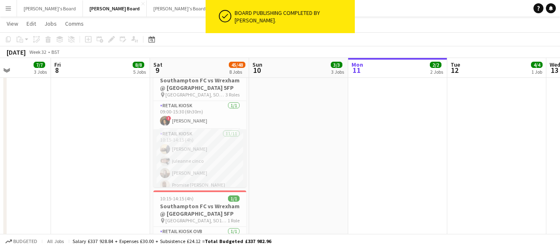
click at [186, 136] on app-card-role "Retail Kiosk 11/11 10:15-14:15 (4h) Abiola Kamoru juleanne cinco Chloe Kirkham …" at bounding box center [199, 203] width 93 height 148
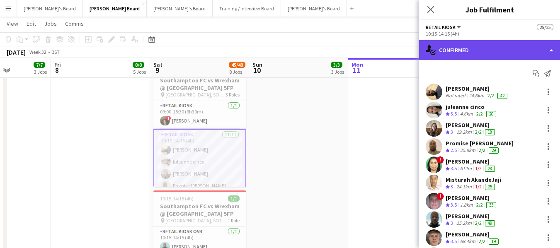
click at [491, 44] on div "single-neutral-actions-check-2 Confirmed" at bounding box center [489, 50] width 141 height 20
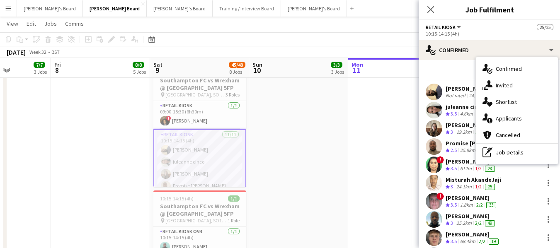
click at [460, 70] on div "Start chat Send notification" at bounding box center [490, 74] width 128 height 14
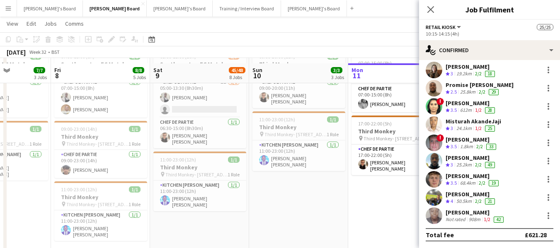
scroll to position [829, 0]
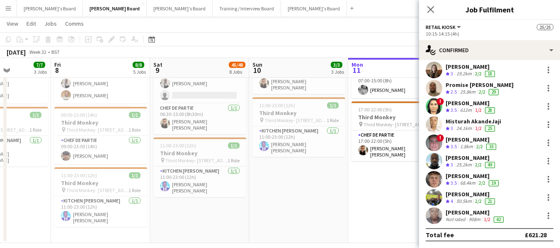
click at [470, 213] on div "[PERSON_NAME]" at bounding box center [475, 212] width 60 height 7
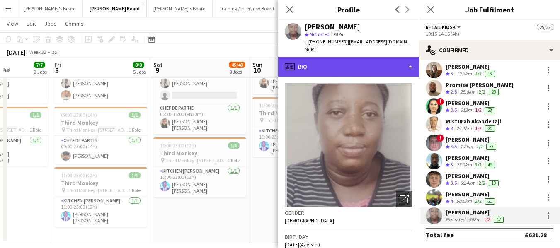
click at [355, 61] on div "profile Bio" at bounding box center [348, 67] width 141 height 20
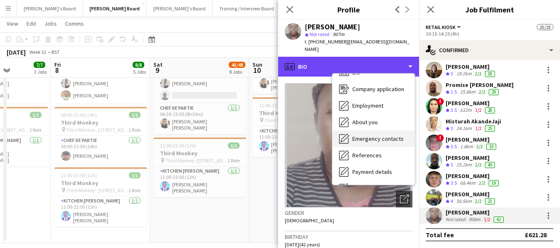
scroll to position [0, 0]
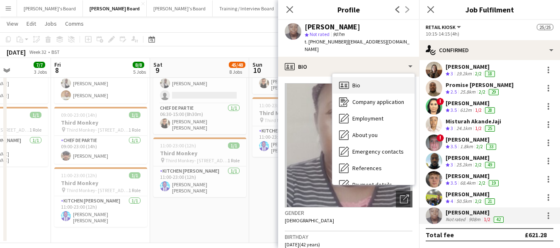
click at [359, 82] on span "Bio" at bounding box center [356, 85] width 8 height 7
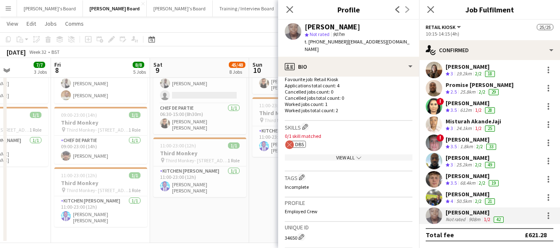
scroll to position [249, 0]
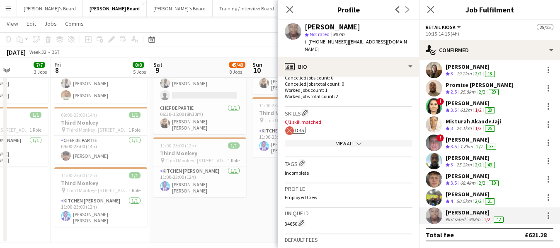
click at [338, 144] on div "View All chevron-down" at bounding box center [349, 143] width 128 height 6
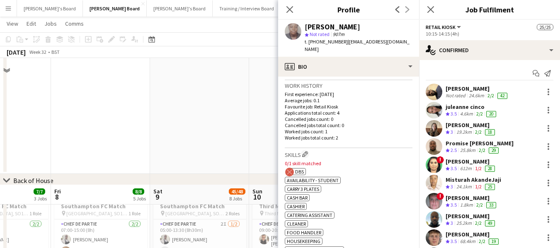
scroll to position [672, 0]
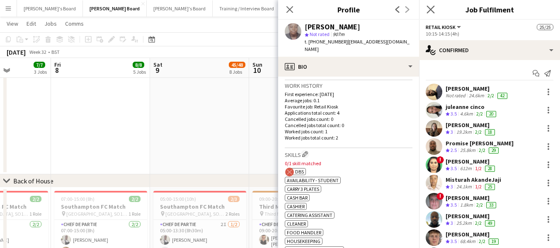
click at [430, 5] on app-icon "Close pop-in" at bounding box center [431, 10] width 12 height 12
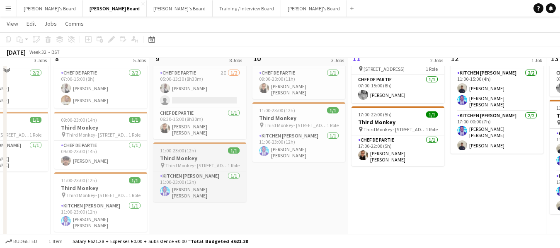
scroll to position [838, 0]
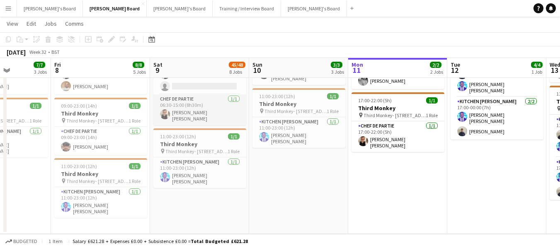
click at [191, 110] on app-card-role "Chef de Partie 1/1 06:30-15:00 (8h30m) Marnel Antonio Guillen Castellon" at bounding box center [199, 109] width 93 height 31
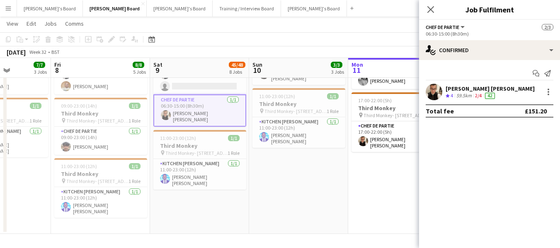
click at [499, 88] on div "[PERSON_NAME] [PERSON_NAME]" at bounding box center [489, 88] width 89 height 7
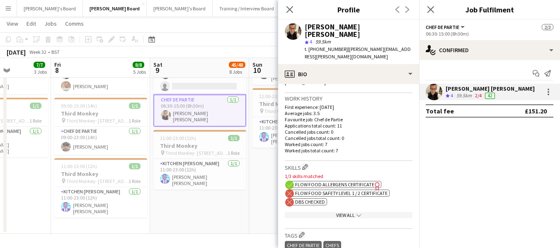
scroll to position [249, 0]
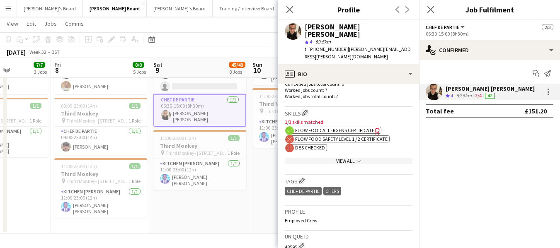
click at [346, 158] on div "View All chevron-down" at bounding box center [349, 161] width 128 height 6
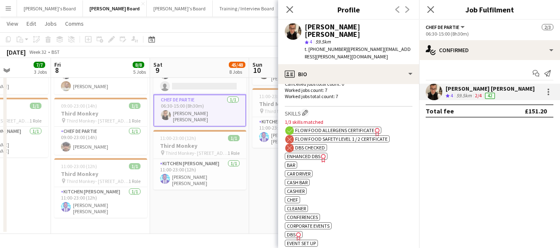
click at [310, 153] on span "Enhanced DBS" at bounding box center [304, 156] width 34 height 6
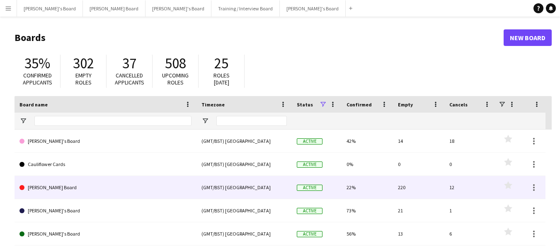
click at [30, 189] on link "[PERSON_NAME] Board" at bounding box center [105, 187] width 172 height 23
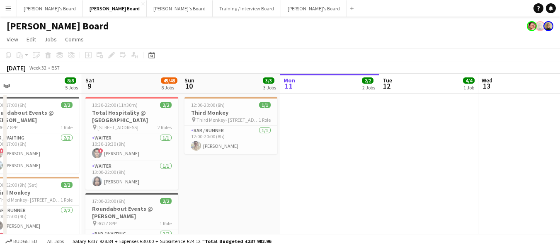
scroll to position [0, 214]
drag, startPoint x: 51, startPoint y: 79, endPoint x: 233, endPoint y: 77, distance: 181.9
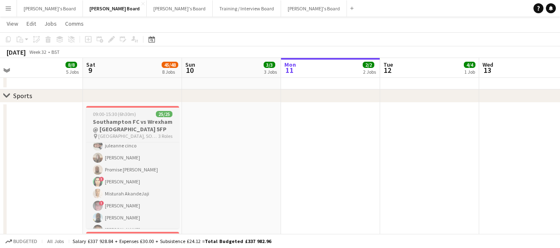
scroll to position [0, 0]
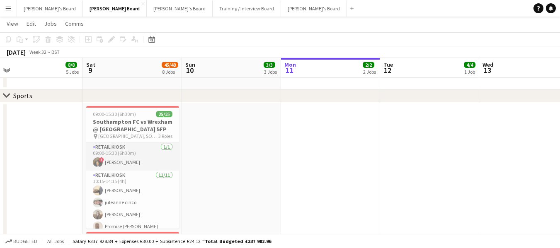
click at [126, 149] on app-card-role "Retail Kiosk [DATE] 09:00-15:30 (6h30m) ! [PERSON_NAME]" at bounding box center [132, 157] width 93 height 28
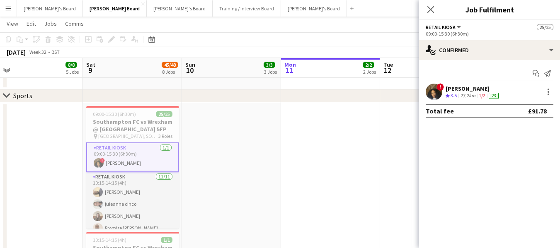
click at [116, 174] on app-card-role "Retail Kiosk 11/11 10:15-14:15 (4h) Abiola Kamoru juleanne cinco Chloe Kirkham …" at bounding box center [132, 246] width 93 height 148
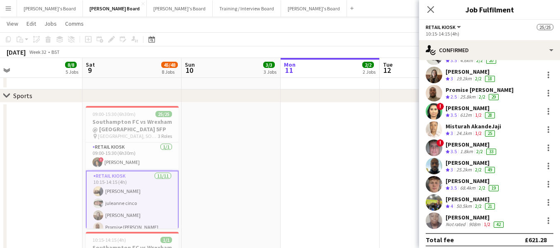
scroll to position [58, 0]
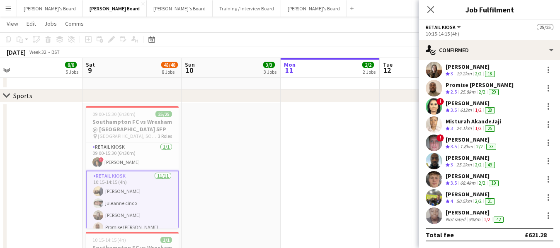
click at [453, 192] on div "[PERSON_NAME]" at bounding box center [470, 194] width 51 height 7
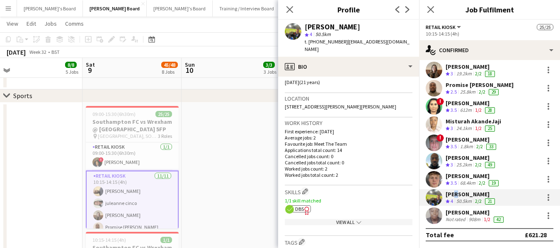
scroll to position [166, 0]
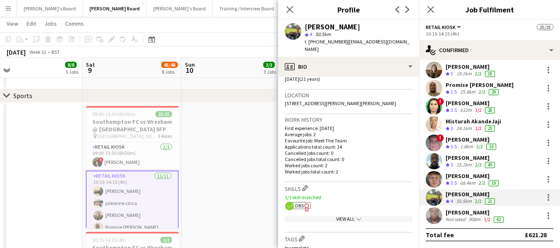
click at [356, 217] on icon "chevron-down" at bounding box center [358, 219] width 5 height 5
click at [298, 203] on span "DBS" at bounding box center [299, 206] width 9 height 6
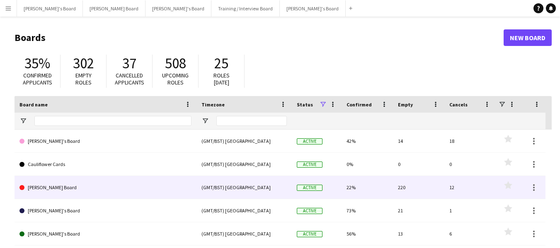
click at [31, 184] on link "[PERSON_NAME] Board" at bounding box center [105, 187] width 172 height 23
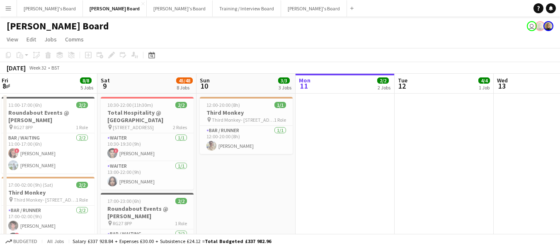
scroll to position [0, 220]
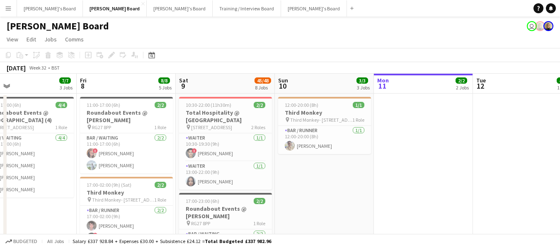
drag, startPoint x: 49, startPoint y: 82, endPoint x: 334, endPoint y: 70, distance: 285.3
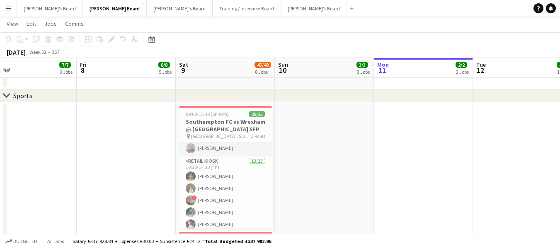
scroll to position [166, 0]
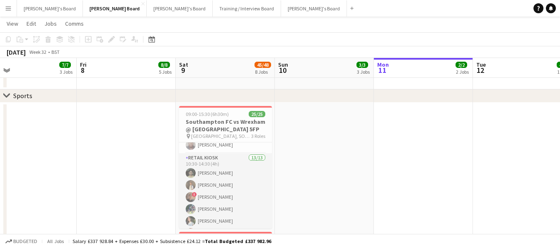
click at [215, 210] on app-card-role "Retail Kiosk 13/13 10:30-14:30 (4h) [PERSON_NAME] [PERSON_NAME] ! [PERSON_NAME]…" at bounding box center [225, 239] width 93 height 172
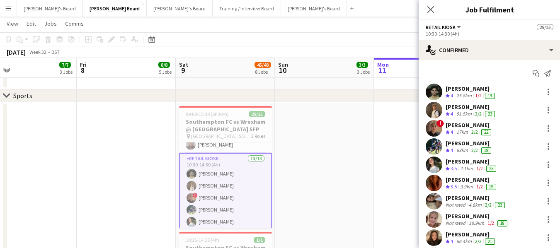
drag, startPoint x: 465, startPoint y: 147, endPoint x: 465, endPoint y: 152, distance: 4.6
click at [465, 150] on div "63km" at bounding box center [462, 150] width 15 height 7
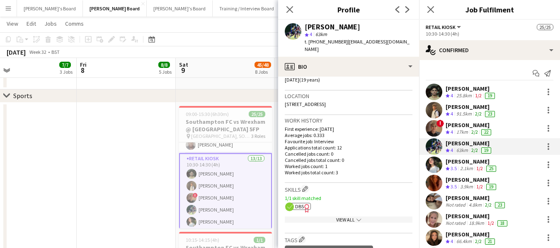
scroll to position [207, 0]
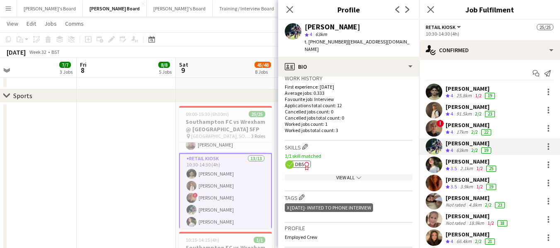
click at [303, 162] on icon "Freelancer has uploaded a photo validation of skill. Click to see" at bounding box center [306, 166] width 9 height 9
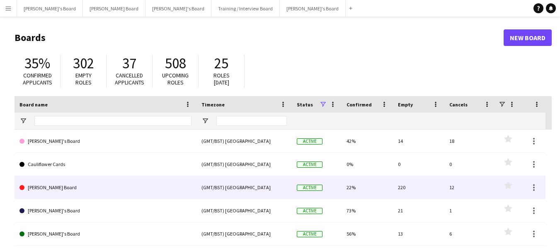
click at [105, 189] on link "[PERSON_NAME] Board" at bounding box center [105, 187] width 172 height 23
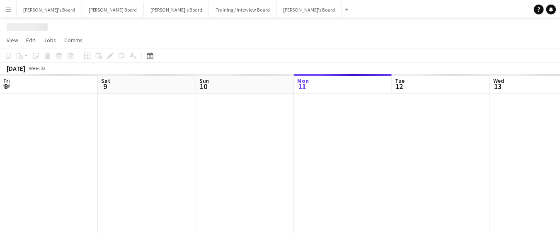
scroll to position [0, 198]
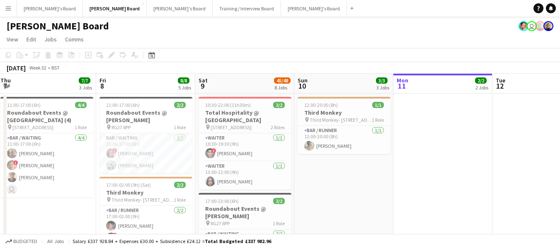
drag, startPoint x: 50, startPoint y: 85, endPoint x: 338, endPoint y: 80, distance: 288.0
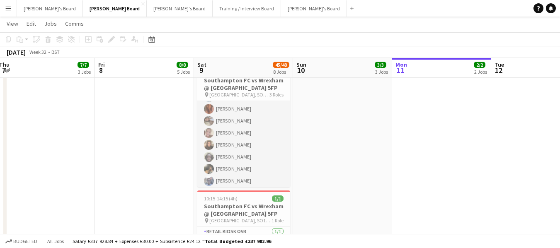
scroll to position [0, 202]
click at [226, 133] on app-card-role "Retail Kiosk 13/13 10:30-14:30 (4h) [PERSON_NAME] [PERSON_NAME] ! [PERSON_NAME]…" at bounding box center [244, 115] width 93 height 172
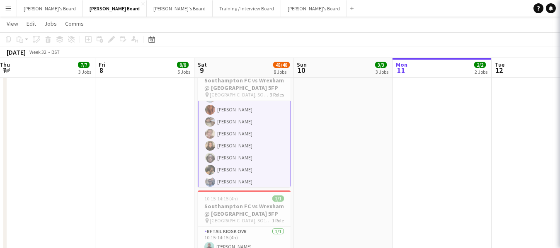
scroll to position [249, 0]
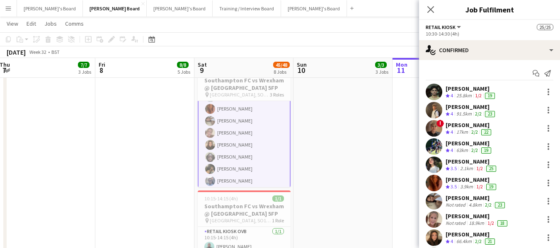
click at [463, 220] on div "Elfye Richards Not rated 18.9km 1/2 18" at bounding box center [476, 220] width 63 height 14
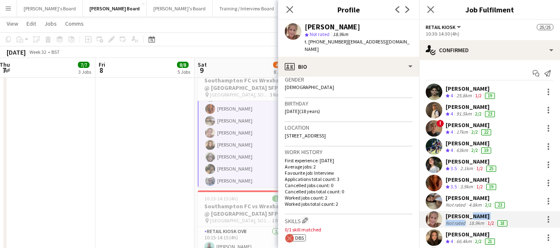
scroll to position [166, 0]
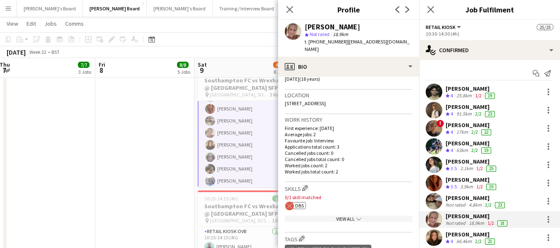
click at [340, 216] on div "View All chevron-down" at bounding box center [349, 219] width 128 height 6
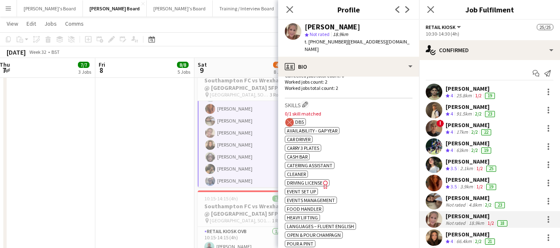
scroll to position [249, 0]
click at [292, 9] on icon "Close pop-in" at bounding box center [290, 9] width 8 height 8
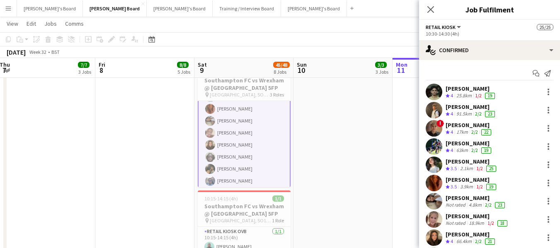
click at [477, 161] on div "[PERSON_NAME]" at bounding box center [471, 161] width 52 height 7
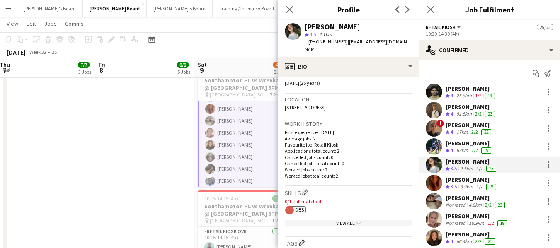
scroll to position [207, 0]
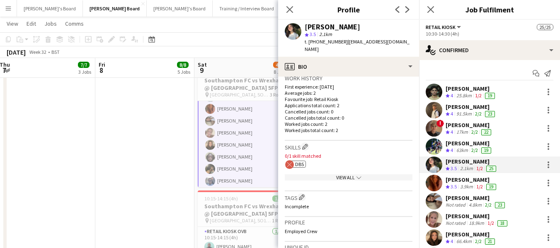
click at [357, 176] on icon "chevron-down" at bounding box center [358, 177] width 5 height 5
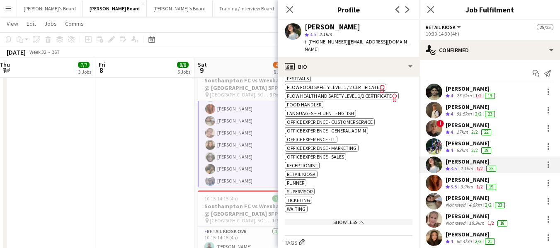
scroll to position [456, 0]
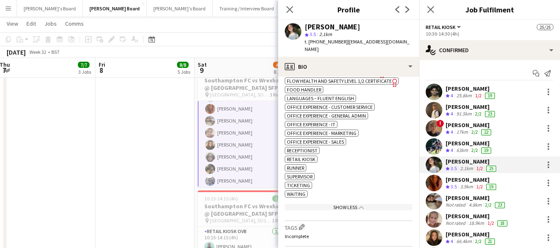
click at [457, 87] on div "[PERSON_NAME]" at bounding box center [470, 88] width 51 height 7
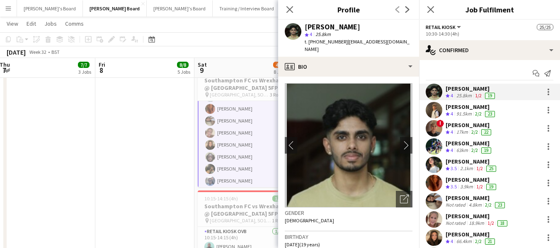
click at [457, 87] on div "[PERSON_NAME]" at bounding box center [470, 88] width 51 height 7
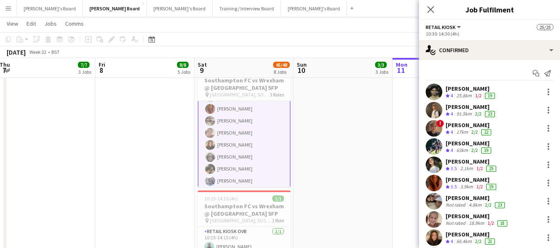
click at [457, 87] on div "[PERSON_NAME]" at bounding box center [470, 88] width 51 height 7
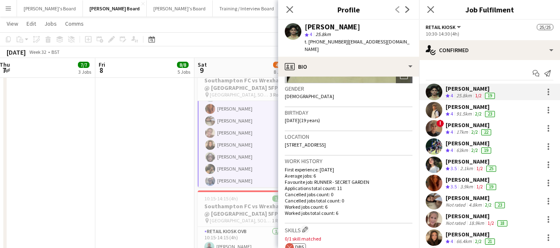
scroll to position [166, 0]
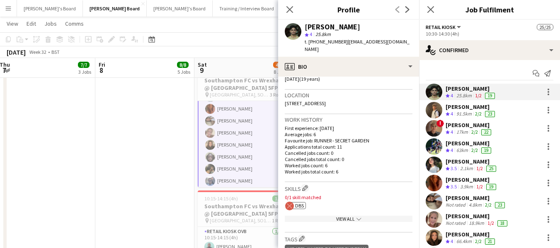
click at [355, 216] on app-icon "chevron-down" at bounding box center [358, 219] width 7 height 6
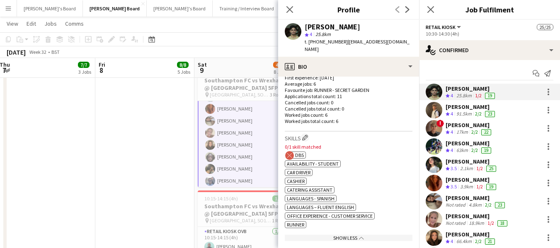
scroll to position [207, 0]
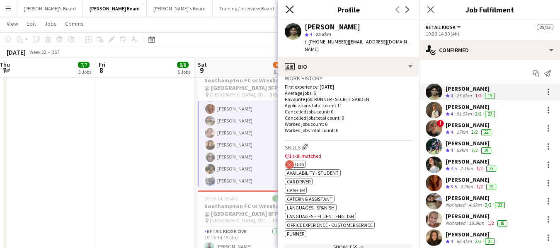
click at [290, 9] on icon "Close pop-in" at bounding box center [290, 9] width 8 height 8
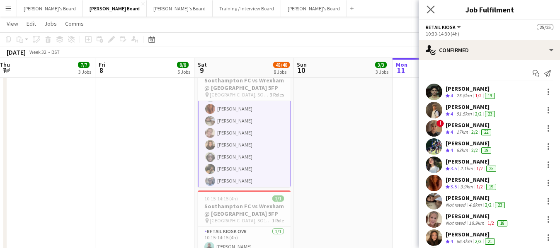
click at [433, 11] on icon "Close pop-in" at bounding box center [430, 9] width 8 height 8
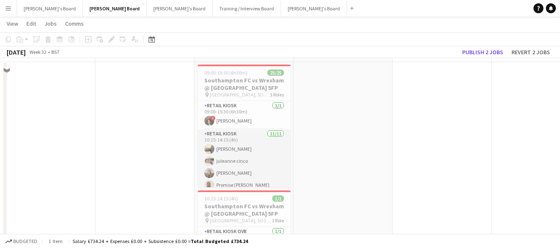
scroll to position [414, 0]
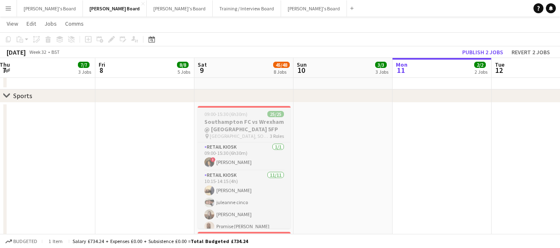
click at [229, 126] on h3 "Southampton FC vs Wrexham @ [GEOGRAPHIC_DATA] 5FP" at bounding box center [244, 125] width 93 height 15
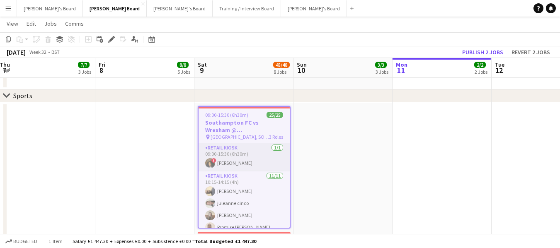
click at [229, 144] on app-card-role "Retail Kiosk 1/1 09:00-15:30 (6h30m) ! Radhika Singh" at bounding box center [243, 157] width 91 height 28
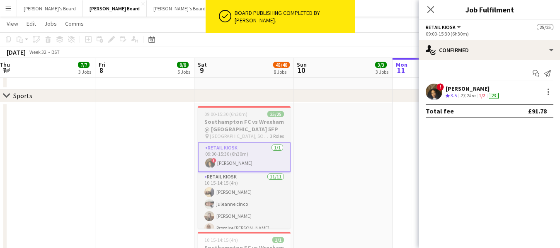
click at [230, 122] on h3 "Southampton FC vs Wrexham @ [GEOGRAPHIC_DATA] 5FP" at bounding box center [244, 125] width 93 height 15
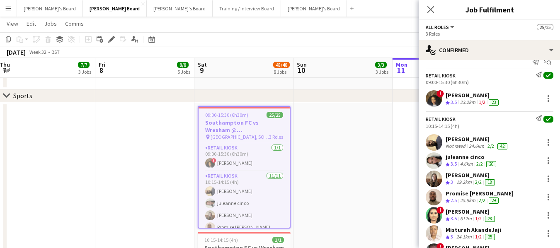
scroll to position [0, 0]
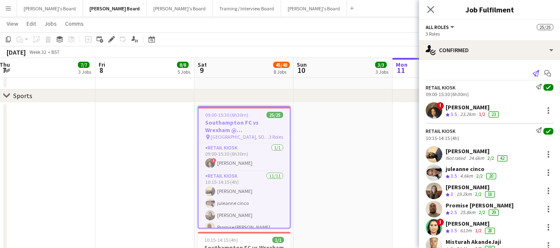
click at [532, 73] on icon at bounding box center [535, 73] width 7 height 7
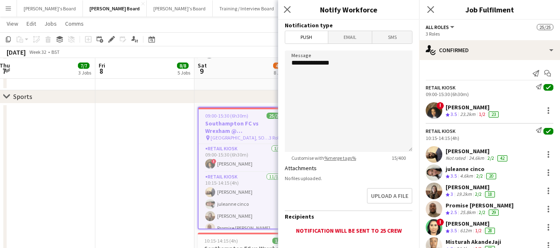
scroll to position [373, 0]
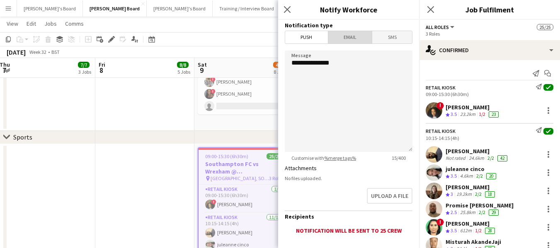
click at [355, 39] on span "Email" at bounding box center [350, 37] width 44 height 12
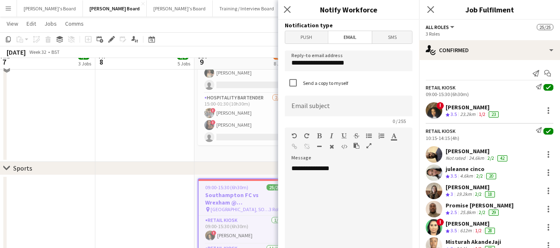
scroll to position [331, 0]
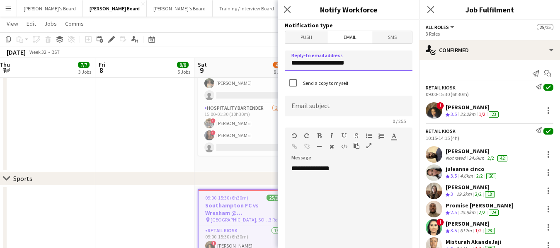
drag, startPoint x: 363, startPoint y: 63, endPoint x: 279, endPoint y: 57, distance: 83.9
click at [279, 57] on form "**********" at bounding box center [348, 250] width 141 height 461
type input "**********"
click at [325, 123] on div "0 / 255" at bounding box center [349, 121] width 128 height 6
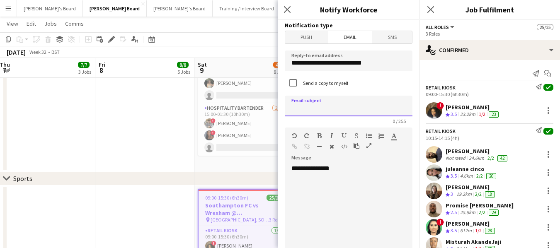
click at [327, 101] on input at bounding box center [349, 106] width 128 height 21
type input "*"
type input "**********"
click at [351, 170] on div "**********" at bounding box center [345, 214] width 121 height 99
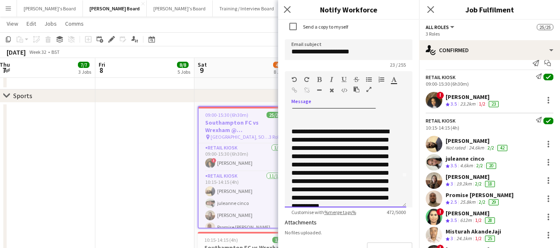
scroll to position [41, 0]
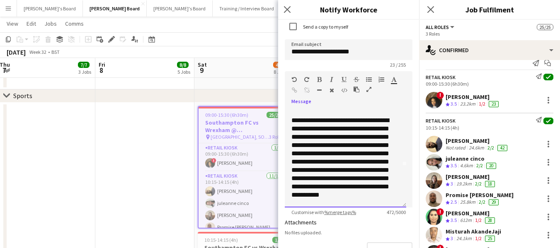
click at [376, 145] on div "**********" at bounding box center [342, 161] width 102 height 91
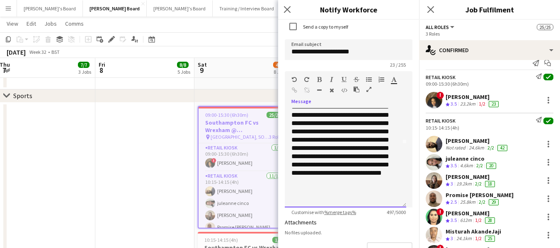
scroll to position [73, 0]
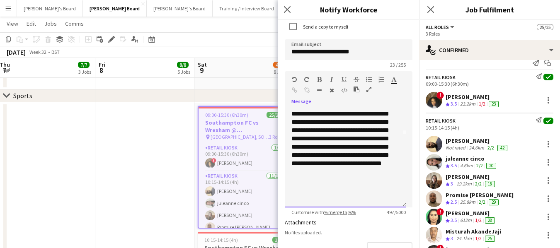
click at [359, 179] on div "**********" at bounding box center [342, 134] width 102 height 99
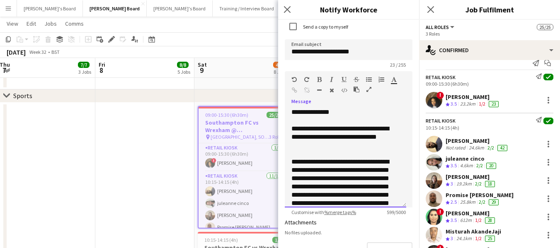
scroll to position [15, 0]
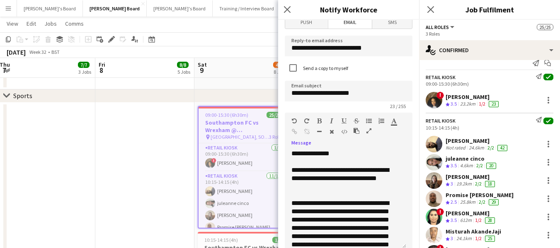
click at [344, 189] on div "**********" at bounding box center [342, 178] width 102 height 25
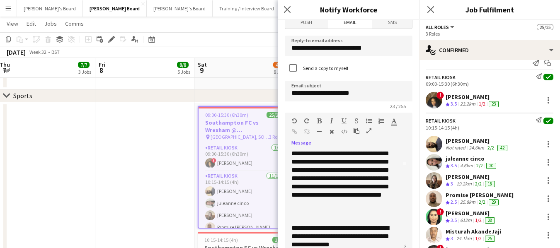
scroll to position [123, 0]
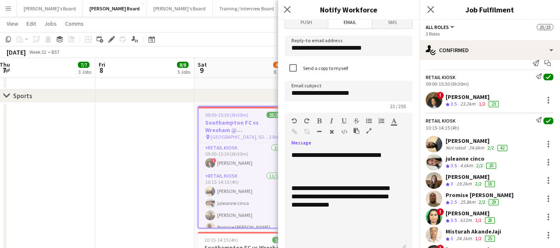
click at [382, 204] on div "**********" at bounding box center [342, 196] width 102 height 25
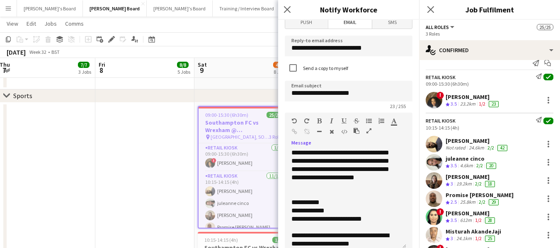
scroll to position [208, 0]
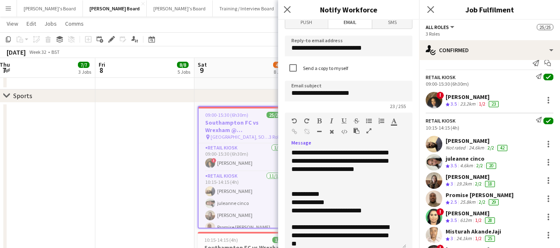
click at [389, 211] on div "**********" at bounding box center [342, 211] width 102 height 8
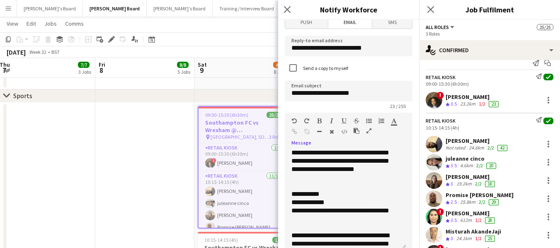
click at [377, 210] on div "**********" at bounding box center [342, 215] width 102 height 17
click at [301, 219] on div "**********" at bounding box center [342, 219] width 102 height 8
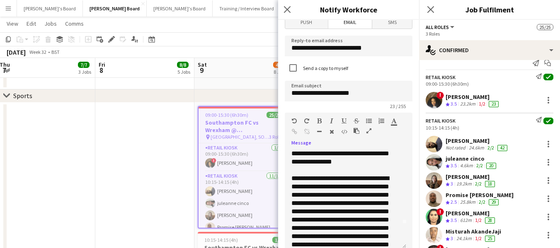
scroll to position [0, 0]
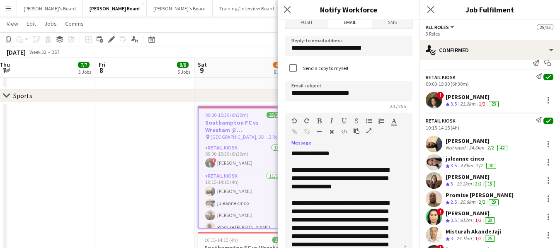
click at [374, 186] on div "**********" at bounding box center [342, 178] width 102 height 25
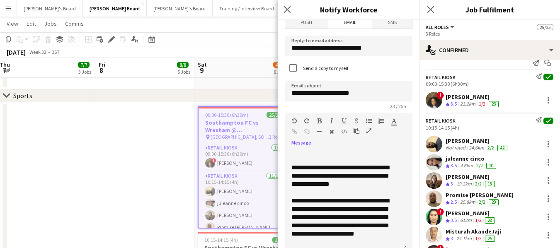
scroll to position [166, 0]
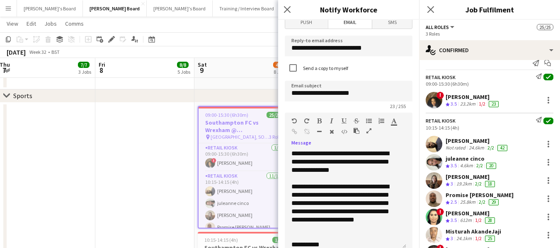
click at [359, 203] on div "**********" at bounding box center [342, 208] width 102 height 50
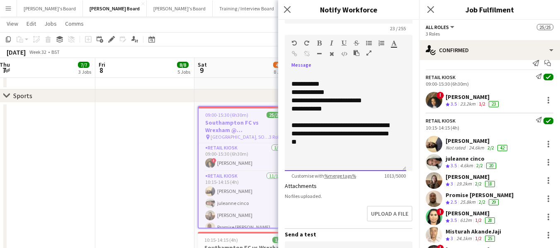
scroll to position [139, 0]
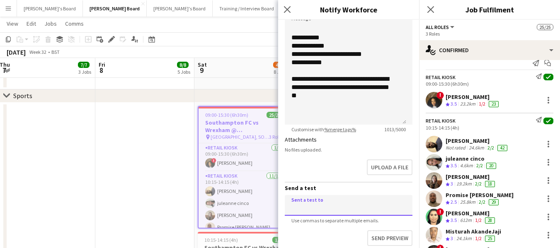
click at [346, 202] on input at bounding box center [349, 205] width 128 height 21
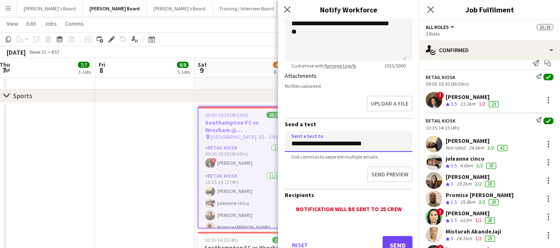
scroll to position [222, 0]
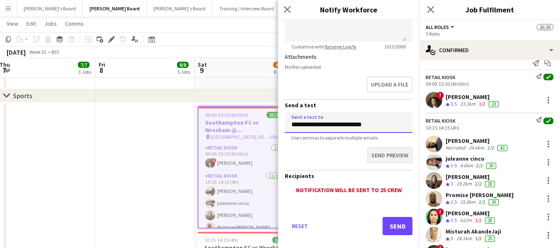
type input "**********"
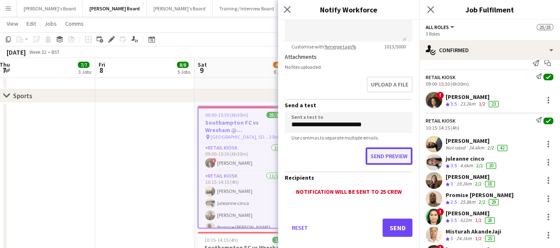
click at [394, 157] on button "Send preview" at bounding box center [388, 156] width 47 height 17
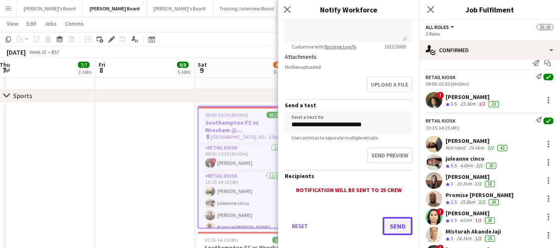
click at [388, 230] on button "Send" at bounding box center [397, 226] width 30 height 18
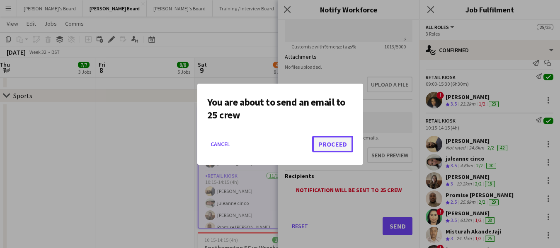
click at [335, 144] on button "Proceed" at bounding box center [332, 144] width 41 height 17
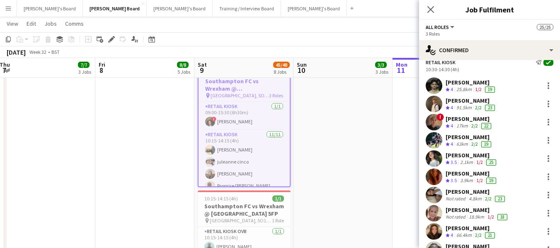
scroll to position [259, 0]
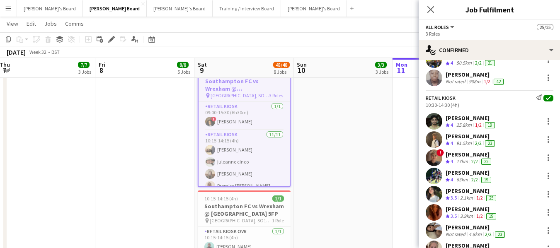
click at [466, 192] on div "[PERSON_NAME]" at bounding box center [471, 190] width 52 height 7
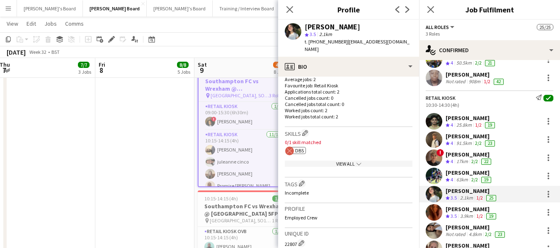
scroll to position [207, 0]
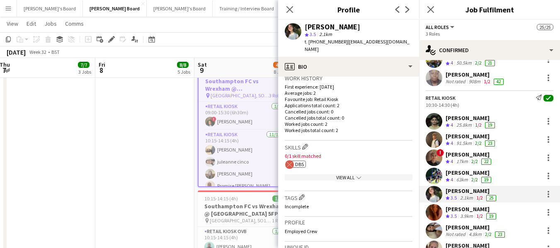
click at [452, 195] on span "3.5" at bounding box center [453, 198] width 6 height 6
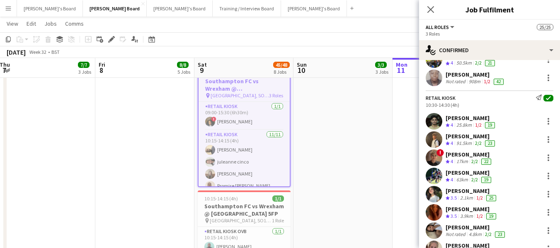
click at [452, 195] on span "3.5" at bounding box center [453, 198] width 6 height 6
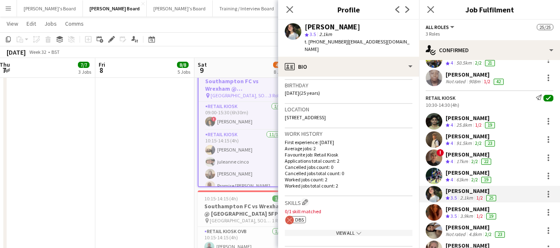
scroll to position [166, 0]
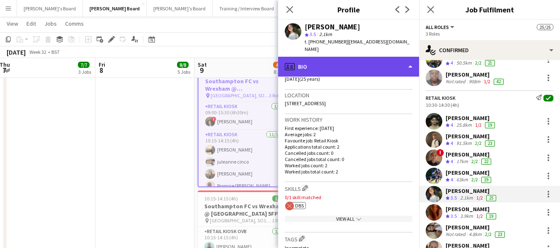
click at [340, 60] on div "profile Bio" at bounding box center [348, 67] width 141 height 20
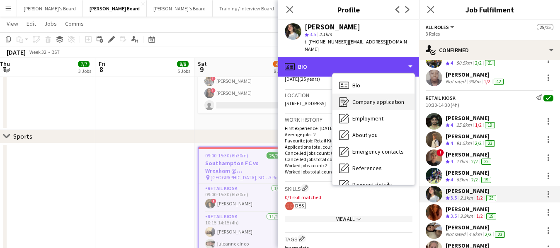
scroll to position [373, 0]
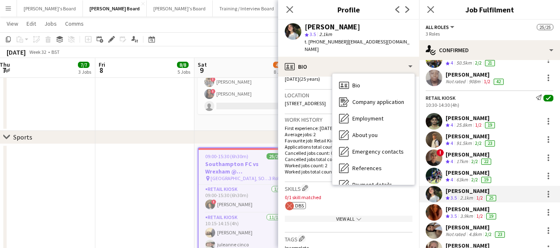
click at [479, 192] on div "[PERSON_NAME]" at bounding box center [471, 190] width 52 height 7
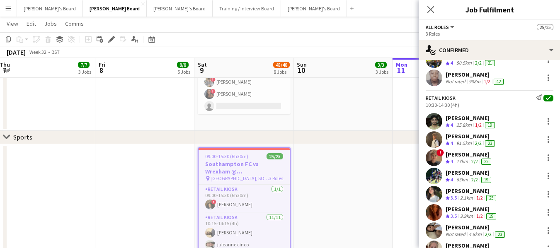
click at [479, 192] on div "[PERSON_NAME]" at bounding box center [471, 190] width 52 height 7
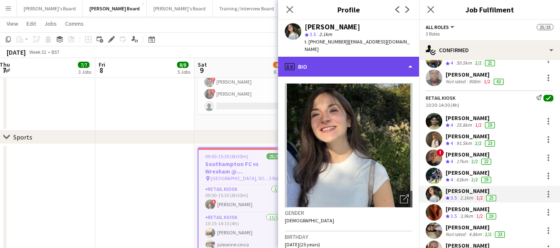
click at [332, 58] on div "profile Bio" at bounding box center [348, 67] width 141 height 20
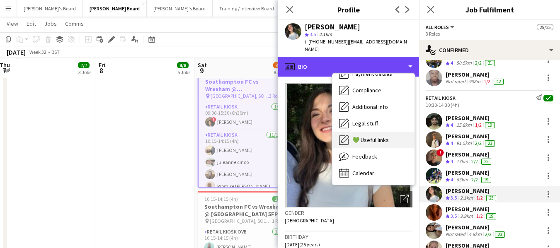
scroll to position [456, 0]
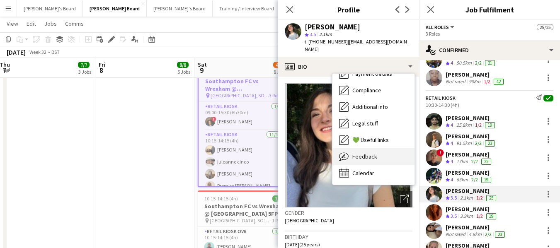
click at [365, 153] on span "Feedback" at bounding box center [364, 156] width 25 height 7
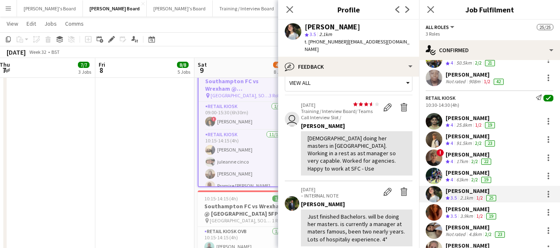
scroll to position [0, 0]
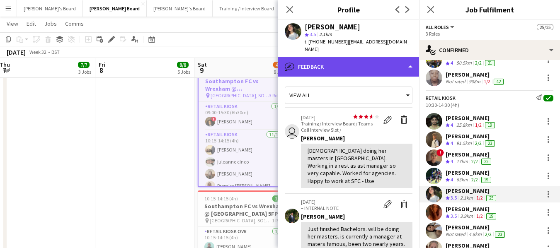
click at [341, 57] on div "bubble-pencil Feedback" at bounding box center [348, 67] width 141 height 20
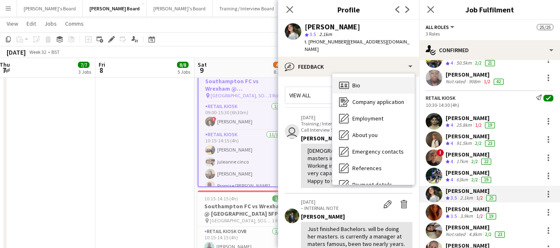
click at [361, 80] on div "Bio Bio" at bounding box center [373, 85] width 82 height 17
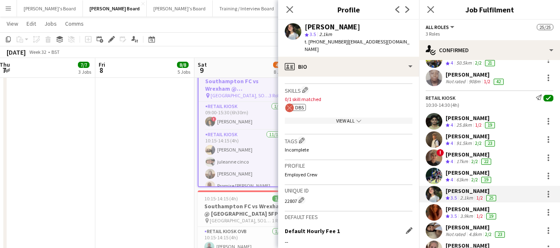
scroll to position [249, 0]
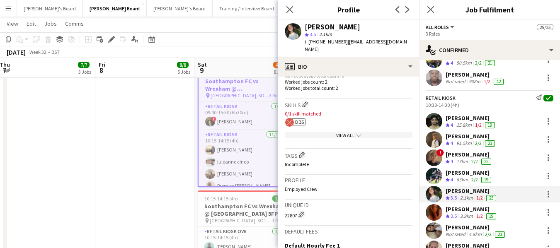
click at [339, 136] on div "View All chevron-down" at bounding box center [349, 135] width 128 height 6
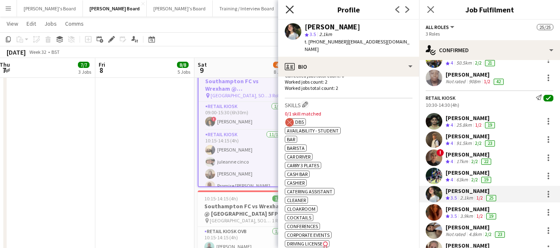
click at [289, 11] on icon "Close pop-in" at bounding box center [290, 9] width 8 height 8
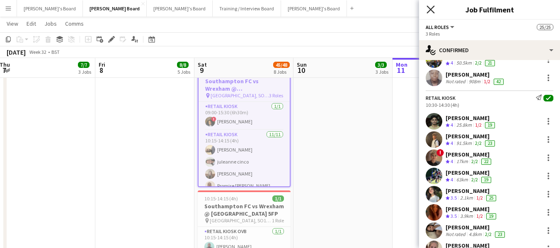
click at [428, 10] on icon "Close pop-in" at bounding box center [430, 9] width 8 height 8
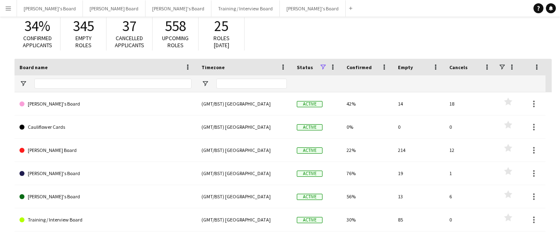
scroll to position [68, 0]
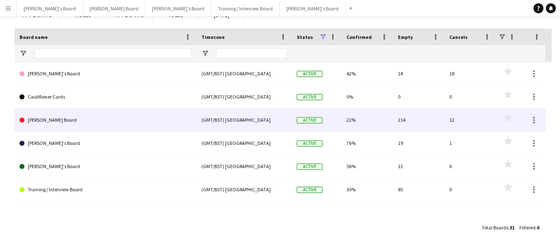
click at [36, 120] on link "[PERSON_NAME] Board" at bounding box center [105, 120] width 172 height 23
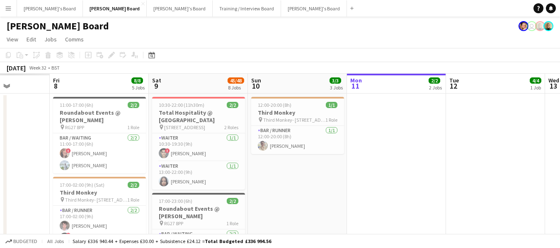
scroll to position [0, 215]
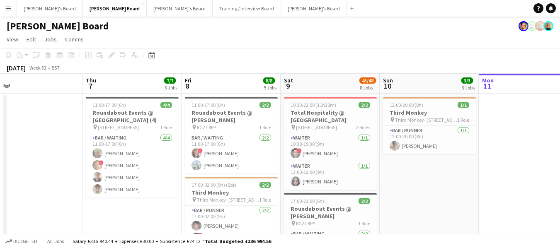
drag, startPoint x: 41, startPoint y: 84, endPoint x: 421, endPoint y: 94, distance: 379.7
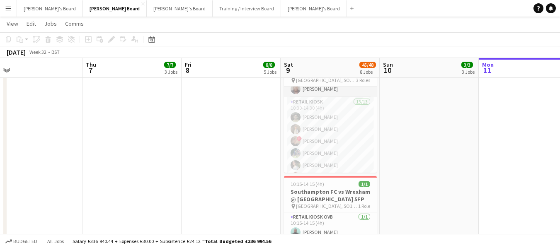
scroll to position [207, 0]
click at [330, 123] on app-card-role "Retail Kiosk 13/13 10:30-14:30 (4h) [PERSON_NAME] [PERSON_NAME] ! [PERSON_NAME]…" at bounding box center [330, 142] width 93 height 172
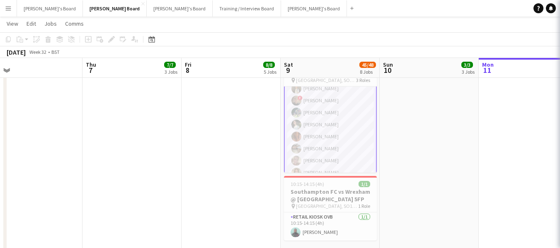
scroll to position [208, 0]
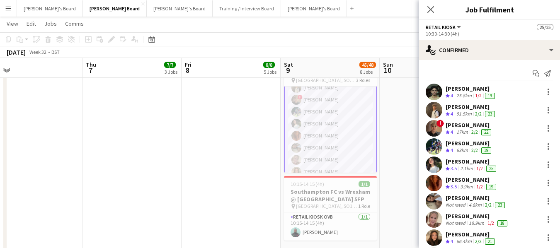
click at [477, 163] on div "[PERSON_NAME]" at bounding box center [471, 161] width 52 height 7
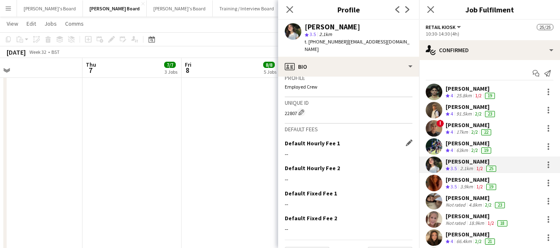
scroll to position [373, 0]
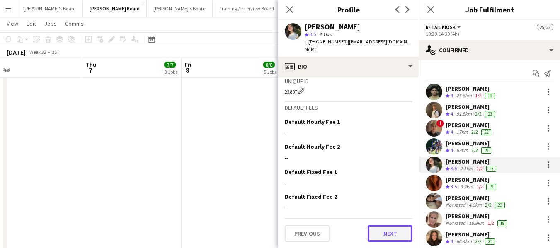
click at [390, 231] on button "Next" at bounding box center [390, 233] width 45 height 17
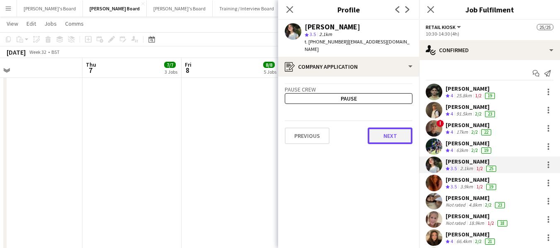
click at [397, 128] on button "Next" at bounding box center [390, 136] width 45 height 17
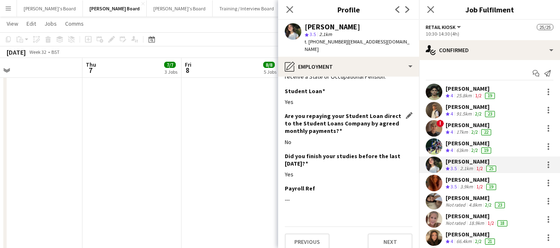
scroll to position [54, 0]
click at [379, 235] on button "Next" at bounding box center [390, 241] width 45 height 17
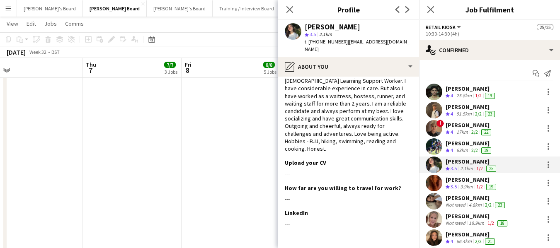
scroll to position [50, 0]
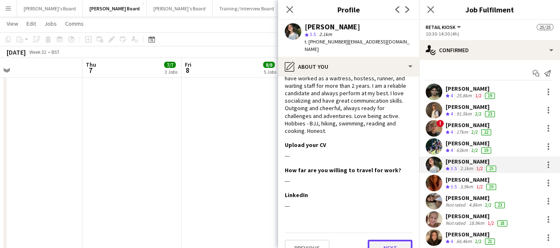
click at [392, 240] on button "Next" at bounding box center [390, 248] width 45 height 17
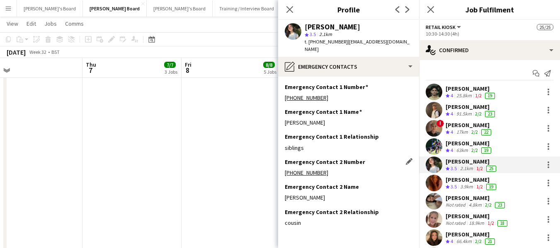
scroll to position [24, 0]
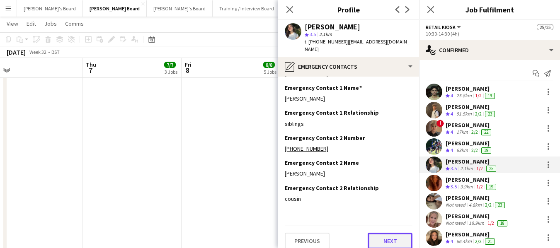
click at [383, 235] on button "Next" at bounding box center [390, 241] width 45 height 17
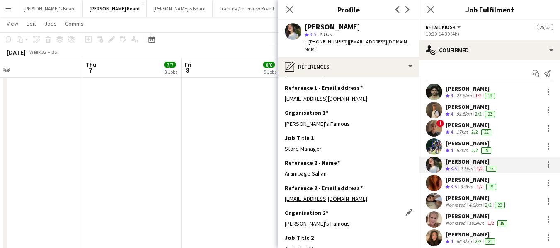
scroll to position [0, 0]
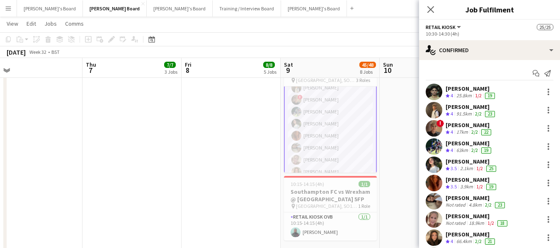
click at [340, 123] on app-card-role "Retail Kiosk 13/13 10:30-14:30 (4h) [PERSON_NAME] [PERSON_NAME] ! [PERSON_NAME]…" at bounding box center [330, 142] width 93 height 174
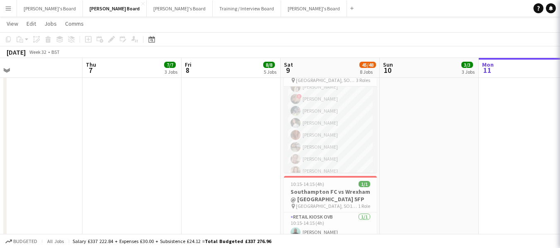
scroll to position [207, 0]
click at [339, 123] on app-card-role "Retail Kiosk 13/13 10:30-14:30 (4h) [PERSON_NAME] [PERSON_NAME] ! [PERSON_NAME]…" at bounding box center [330, 142] width 93 height 172
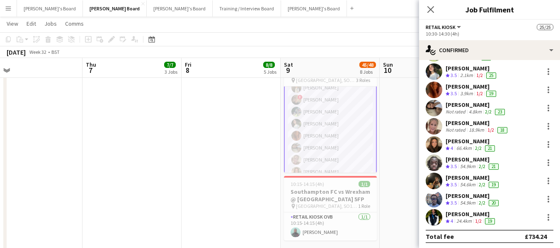
scroll to position [95, 0]
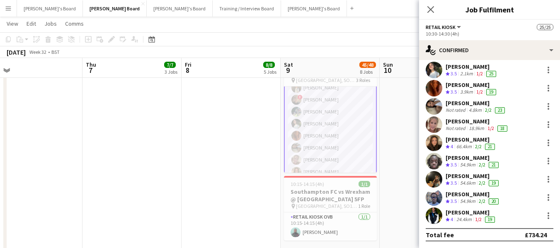
click at [458, 211] on div "[PERSON_NAME]" at bounding box center [470, 212] width 51 height 7
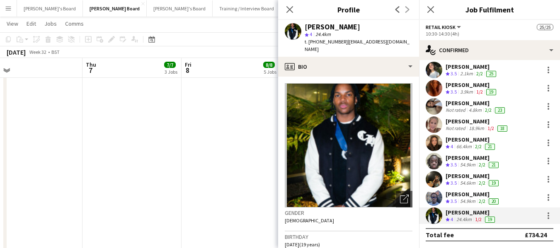
scroll to position [53, 0]
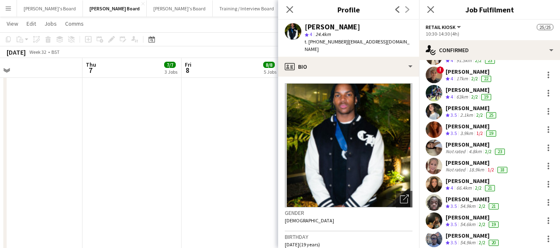
click at [467, 180] on div "[PERSON_NAME]" at bounding box center [470, 180] width 51 height 7
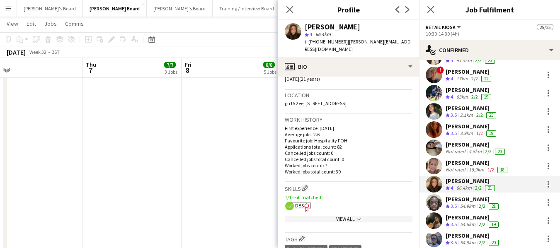
scroll to position [207, 0]
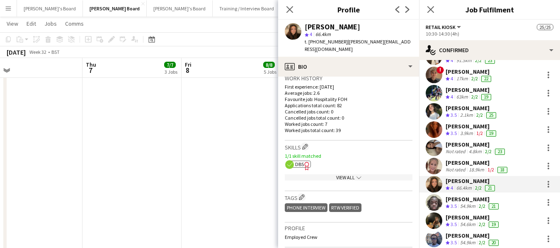
click at [295, 161] on span "DBS" at bounding box center [299, 164] width 9 height 6
